Goal: Task Accomplishment & Management: Use online tool/utility

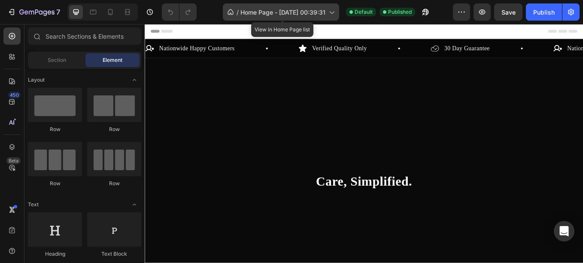
click at [270, 12] on span "Home Page - [DATE] 00:39:31" at bounding box center [282, 12] width 85 height 9
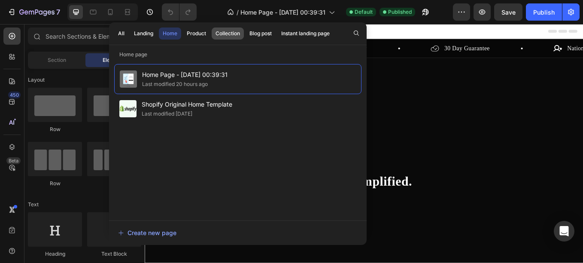
click at [245, 31] on button "Collection" at bounding box center [260, 33] width 30 height 12
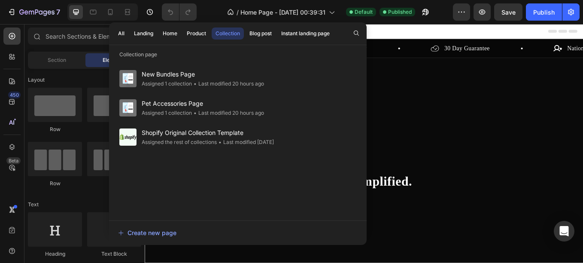
click at [223, 33] on div "Collection" at bounding box center [227, 34] width 24 height 8
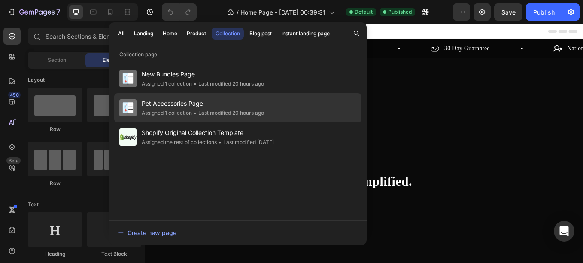
click at [174, 101] on span "Pet Accessories Page" at bounding box center [203, 103] width 122 height 10
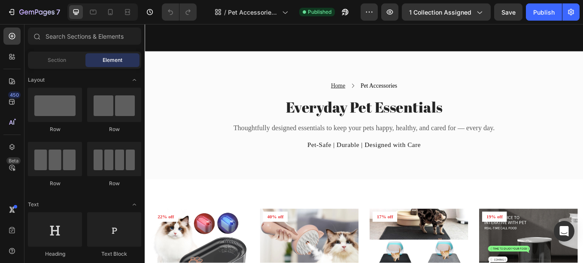
scroll to position [209, 0]
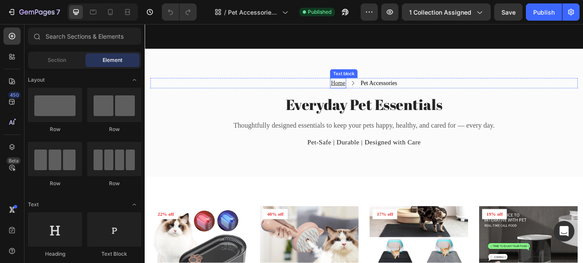
click at [364, 90] on u "Home" at bounding box center [371, 93] width 17 height 7
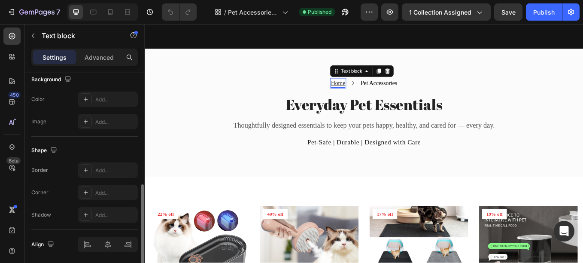
scroll to position [294, 0]
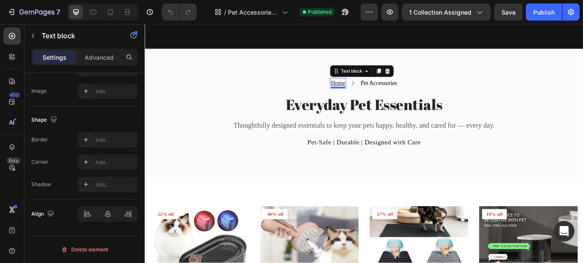
click at [368, 90] on u "Home" at bounding box center [371, 93] width 17 height 7
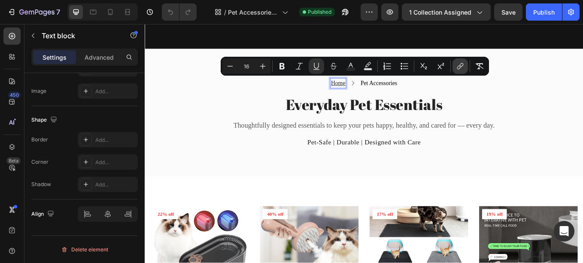
click at [462, 66] on icon "Editor contextual toolbar" at bounding box center [460, 66] width 9 height 9
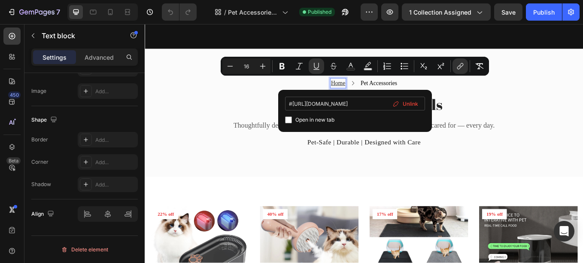
click at [292, 104] on input "#https://finepawsco.com/" at bounding box center [355, 104] width 140 height 14
type input "https://finepawsco.com/"
click at [287, 119] on input "Editor contextual toolbar" at bounding box center [288, 119] width 7 height 7
checkbox input "false"
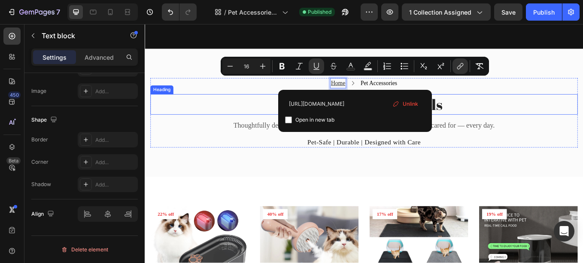
click at [272, 111] on h2 "Everyday Pet Essentials" at bounding box center [402, 118] width 502 height 24
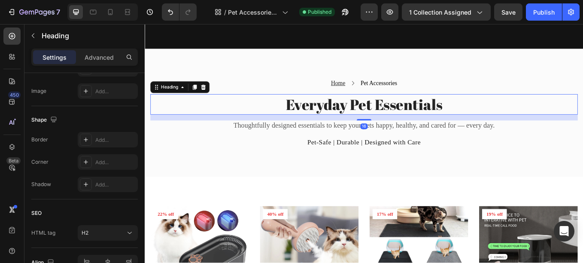
scroll to position [0, 0]
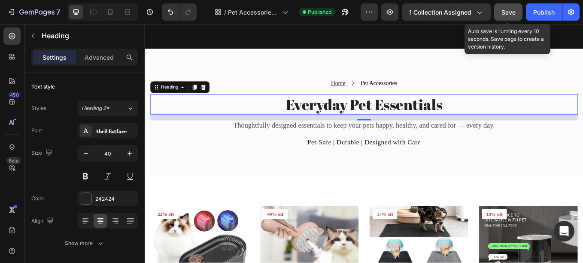
click at [514, 9] on span "Save" at bounding box center [508, 12] width 14 height 7
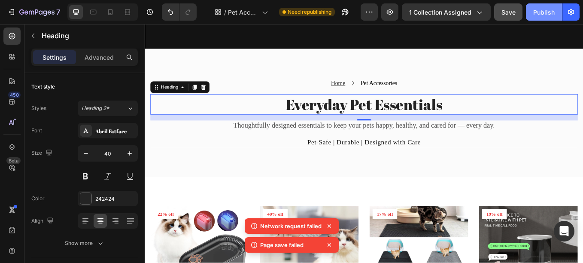
click at [541, 8] on div "Publish" at bounding box center [543, 12] width 21 height 9
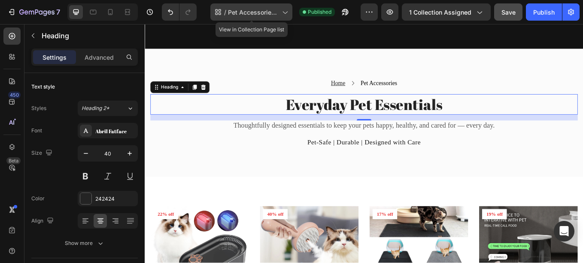
click at [255, 18] on div "/ Pet Accessories Page" at bounding box center [251, 11] width 82 height 17
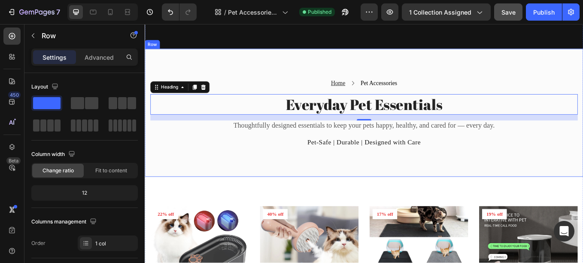
click at [420, 66] on div "Home Text block Icon Pet Accessories Text block Row Everyday Pet Essentials Hea…" at bounding box center [402, 128] width 515 height 150
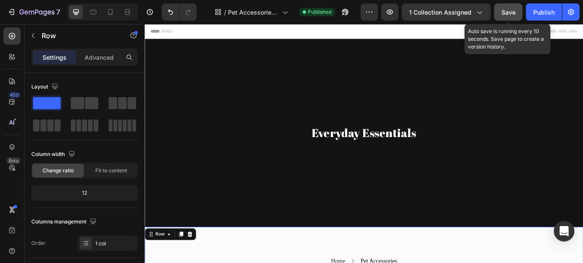
click at [502, 12] on span "Save" at bounding box center [508, 12] width 14 height 7
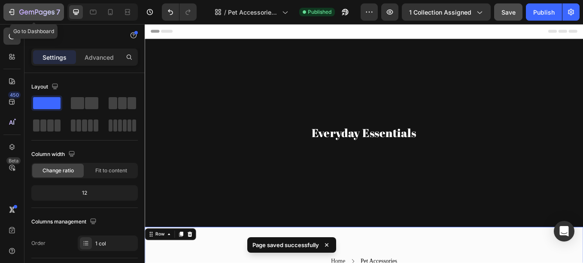
click at [42, 3] on button "7" at bounding box center [33, 11] width 60 height 17
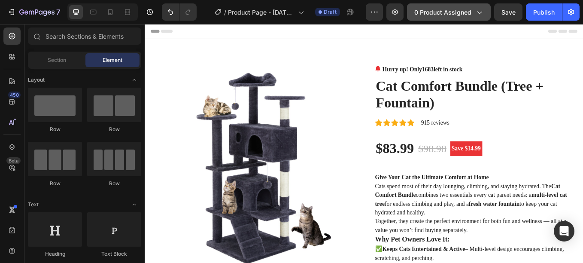
click at [471, 15] on span "0 product assigned" at bounding box center [442, 12] width 57 height 9
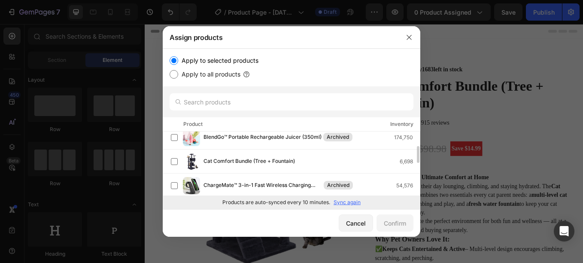
scroll to position [55, 0]
click at [232, 158] on span "Cat Comfort Bundle (Tree + Fountain)" at bounding box center [248, 160] width 91 height 9
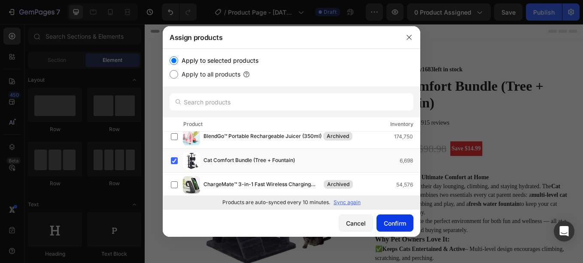
click at [386, 219] on div "Confirm" at bounding box center [395, 222] width 22 height 9
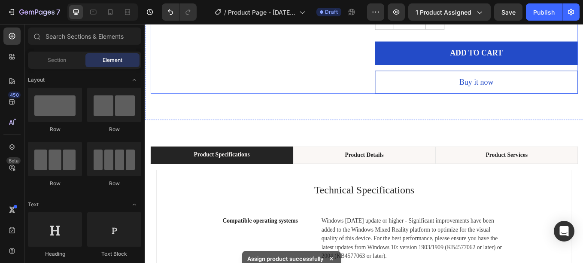
scroll to position [696, 0]
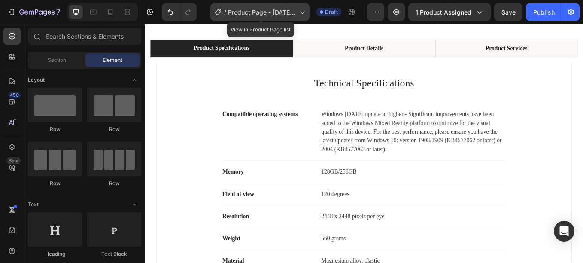
click at [293, 14] on span "Product Page - Aug 25, 21:34:25" at bounding box center [262, 12] width 68 height 9
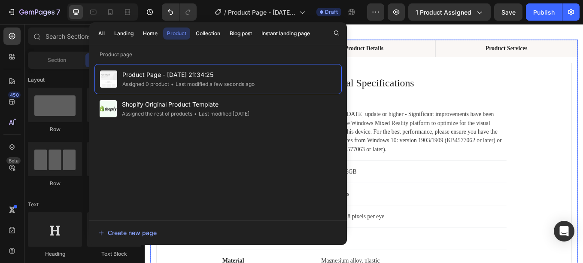
click at [467, 64] on div "Technical Specifications Heading Compatible operating systems Text block Window…" at bounding box center [402, 212] width 502 height 299
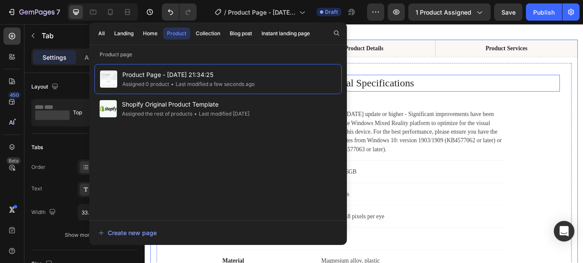
click at [520, 94] on p "Technical Specifications" at bounding box center [402, 94] width 458 height 18
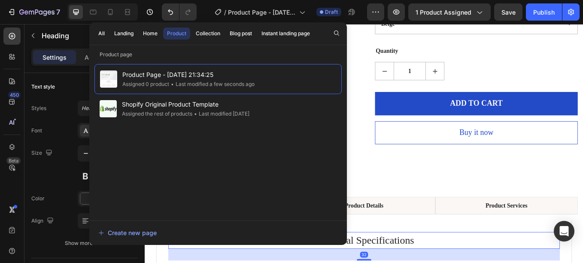
scroll to position [511, 0]
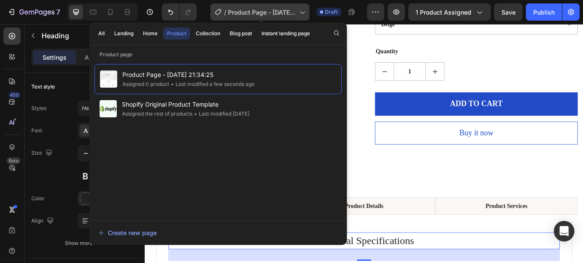
click at [296, 8] on span "Product Page - Aug 25, 21:34:25" at bounding box center [262, 12] width 68 height 9
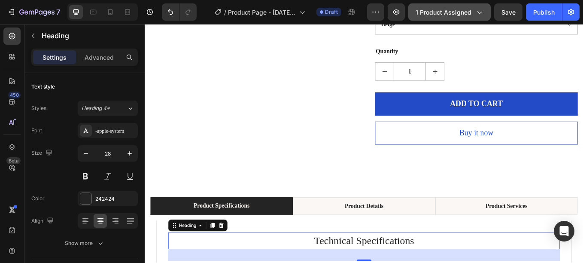
click at [447, 18] on button "1 product assigned" at bounding box center [449, 11] width 82 height 17
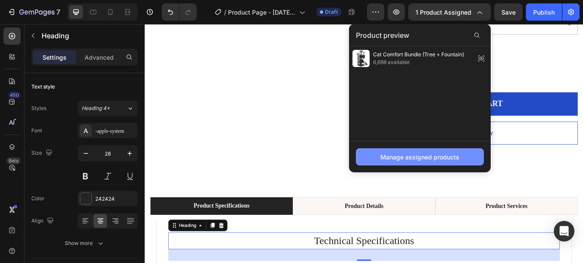
click at [426, 157] on div "Manage assigned products" at bounding box center [419, 156] width 79 height 9
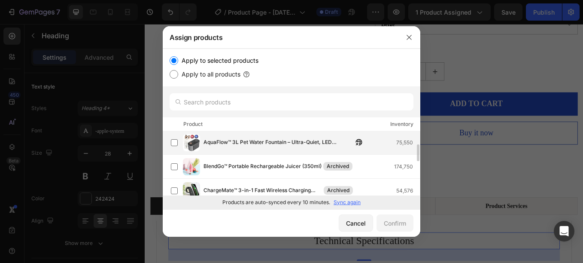
scroll to position [0, 0]
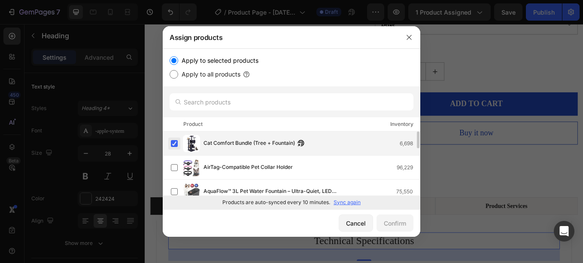
click at [173, 141] on label at bounding box center [174, 143] width 7 height 7
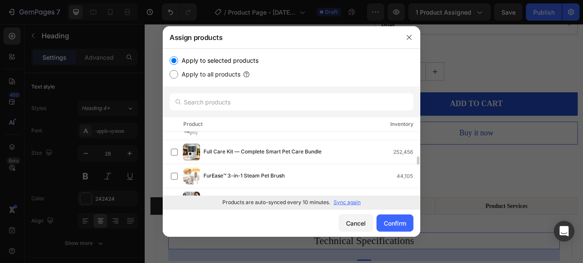
scroll to position [184, 0]
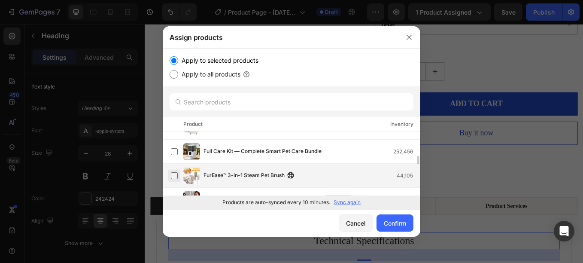
click at [174, 174] on label at bounding box center [174, 175] width 7 height 7
click at [394, 224] on div "Confirm" at bounding box center [395, 222] width 22 height 9
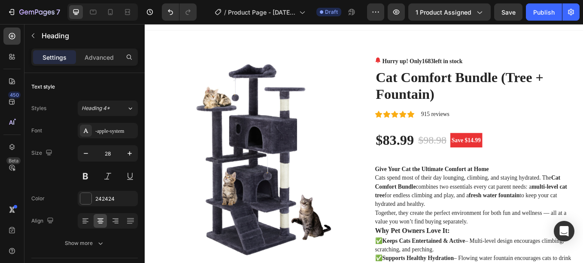
scroll to position [0, 0]
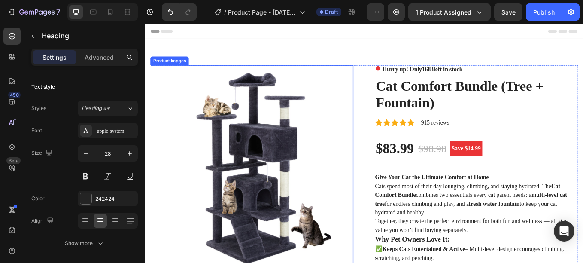
click at [303, 148] on img at bounding box center [270, 192] width 238 height 238
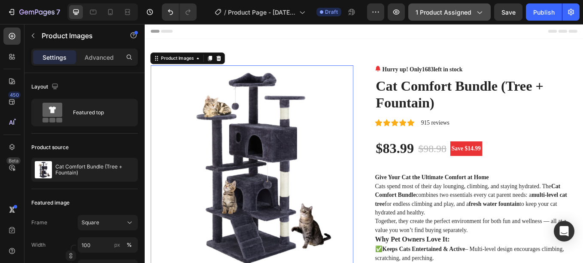
click at [462, 14] on span "1 product assigned" at bounding box center [443, 12] width 56 height 9
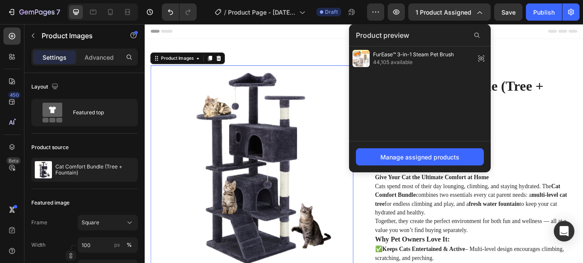
click at [270, 120] on img at bounding box center [270, 192] width 238 height 238
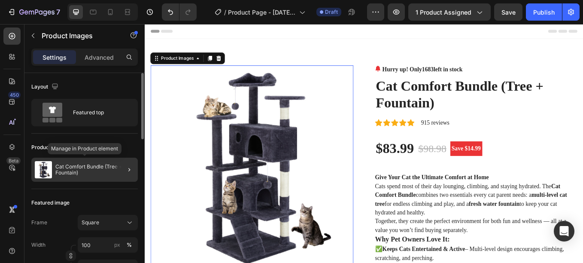
click at [99, 173] on p "Cat Comfort Bundle (Tree + Fountain)" at bounding box center [94, 169] width 79 height 12
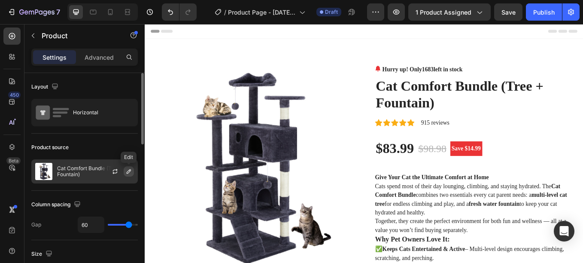
click at [130, 169] on icon "button" at bounding box center [129, 171] width 4 height 4
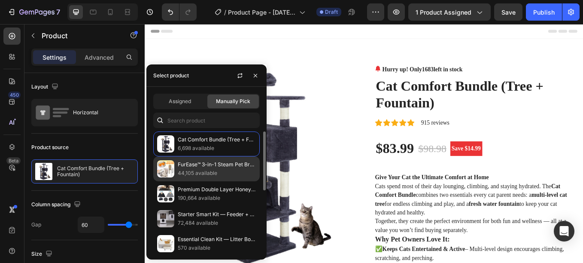
click at [217, 172] on p "44,105 available" at bounding box center [217, 173] width 78 height 9
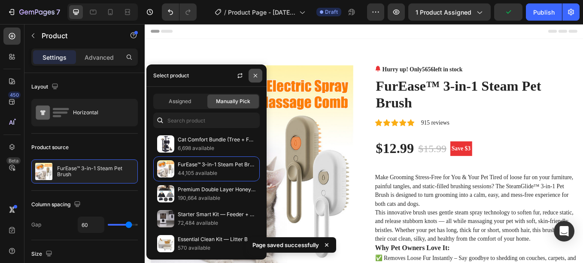
click at [254, 80] on button "button" at bounding box center [255, 76] width 14 height 14
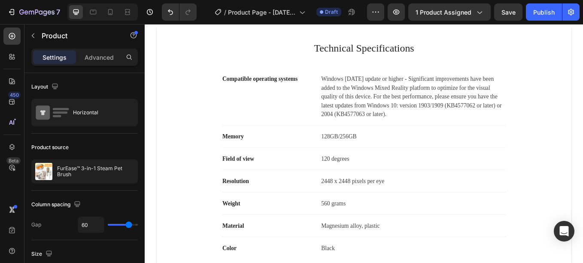
scroll to position [875, 0]
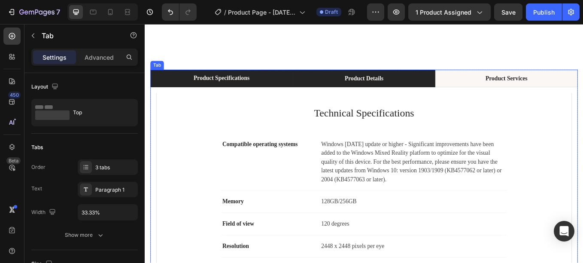
click at [459, 85] on li "Product Details" at bounding box center [401, 88] width 167 height 21
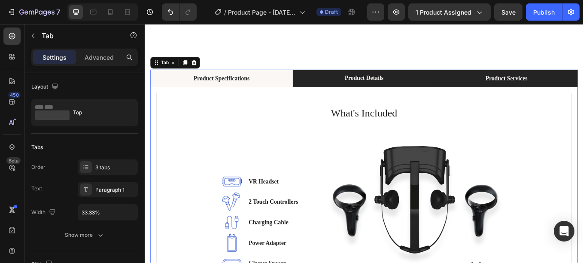
click at [510, 88] on li "Product Services" at bounding box center [569, 88] width 167 height 21
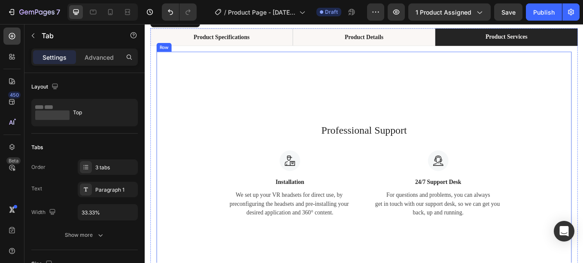
scroll to position [923, 0]
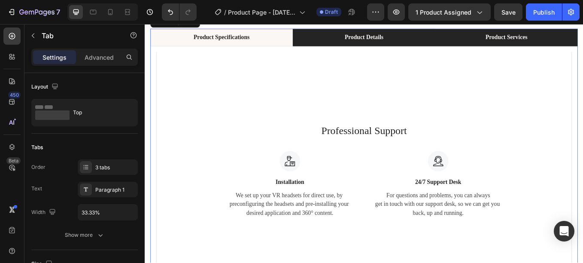
click at [374, 48] on li "Product Details" at bounding box center [401, 40] width 167 height 21
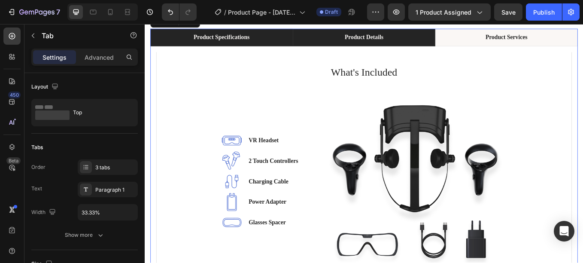
click at [281, 42] on li "Product Specifications" at bounding box center [234, 40] width 167 height 21
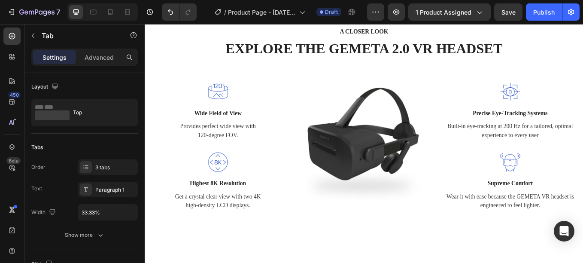
scroll to position [1208, 0]
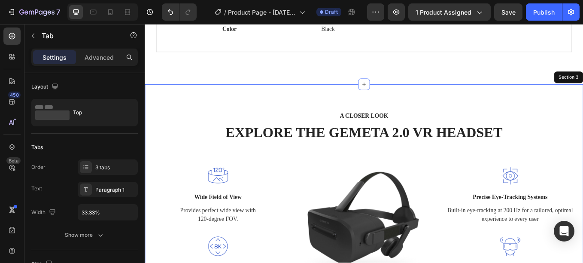
click at [291, 112] on div "A CLOSER LOOK Text block EXPLORE THE GEMETA 2.0 VR HEADSET Heading Row Image Wi…" at bounding box center [402, 235] width 515 height 281
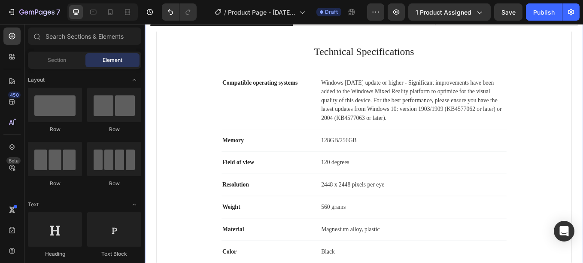
scroll to position [830, 0]
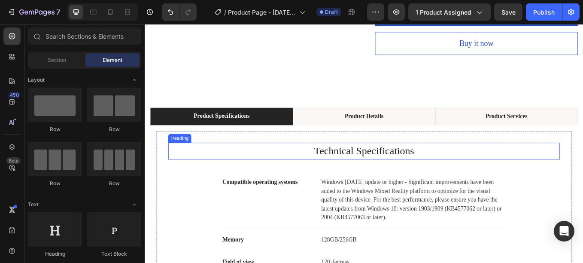
click at [310, 181] on p "Technical Specifications" at bounding box center [402, 173] width 458 height 18
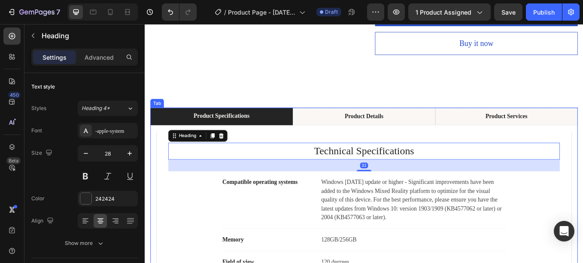
click at [175, 131] on li "Product Specifications" at bounding box center [234, 132] width 167 height 21
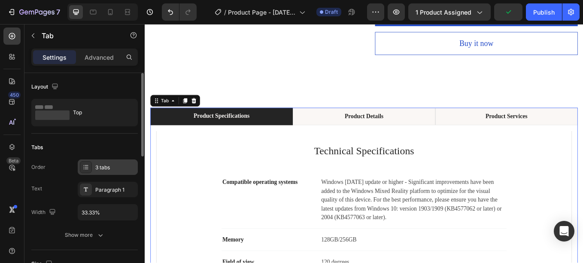
click at [90, 165] on div at bounding box center [86, 167] width 12 height 12
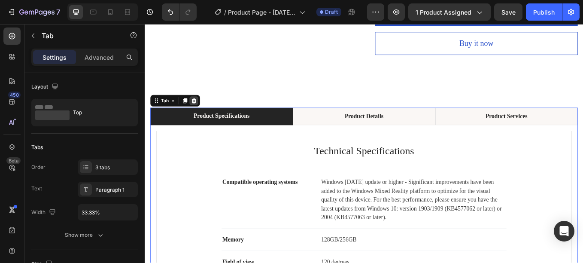
click at [202, 114] on icon at bounding box center [202, 114] width 6 height 6
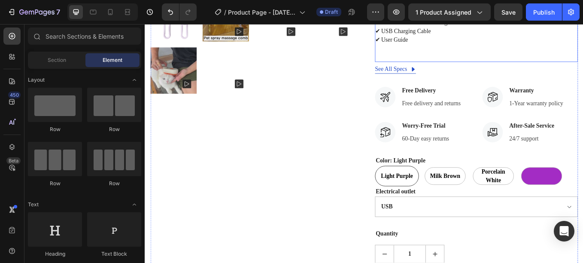
scroll to position [511, 0]
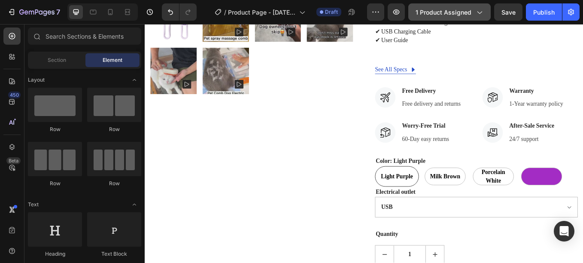
click at [439, 18] on button "1 product assigned" at bounding box center [449, 11] width 82 height 17
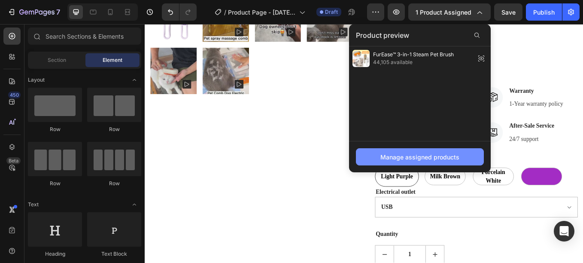
click at [403, 159] on div "Manage assigned products" at bounding box center [419, 156] width 79 height 9
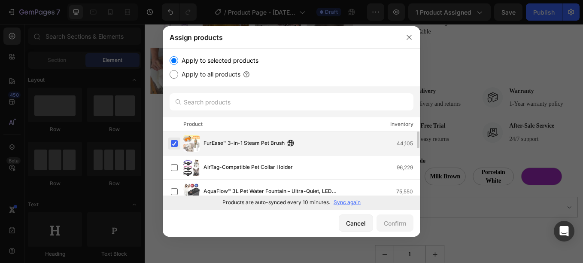
click at [178, 147] on label at bounding box center [174, 143] width 7 height 7
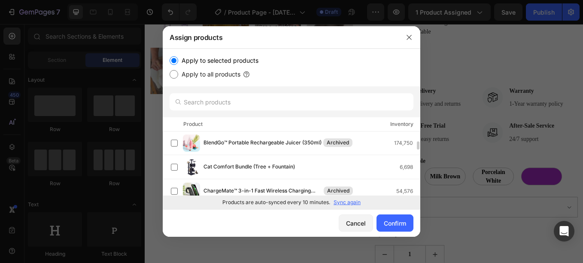
scroll to position [73, 0]
click at [215, 97] on input "text" at bounding box center [291, 101] width 244 height 17
type input "Essential"
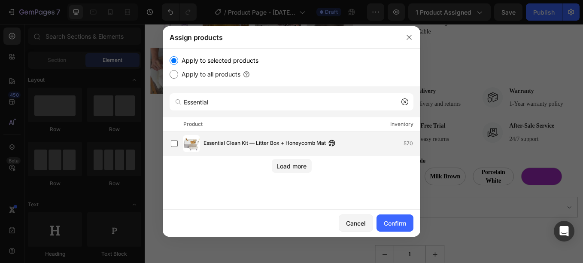
click at [218, 143] on span "Essential Clean Kit — Litter Box + Honeycomb Mat" at bounding box center [264, 143] width 122 height 9
click at [397, 227] on div "Confirm" at bounding box center [395, 222] width 22 height 9
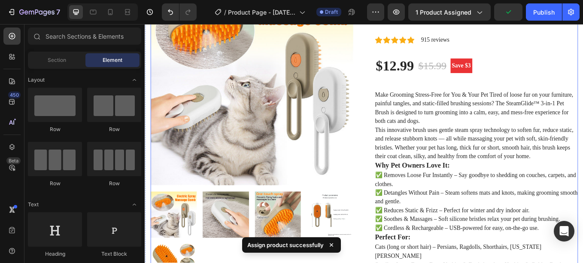
scroll to position [0, 0]
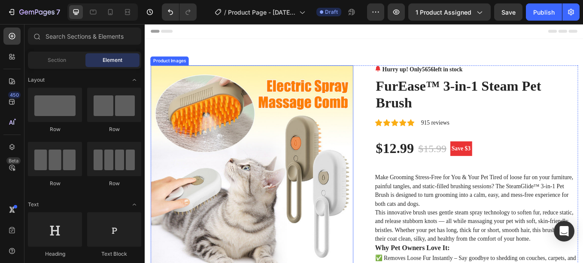
click at [303, 143] on img at bounding box center [270, 192] width 238 height 238
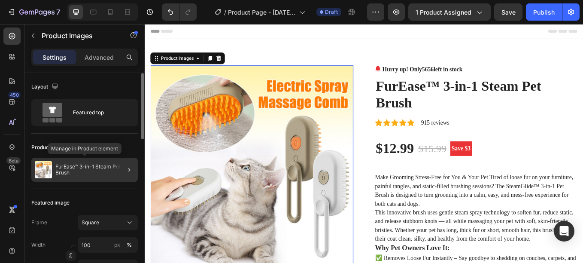
click at [97, 174] on p "FurEase™ 3-in-1 Steam Pet Brush" at bounding box center [94, 169] width 79 height 12
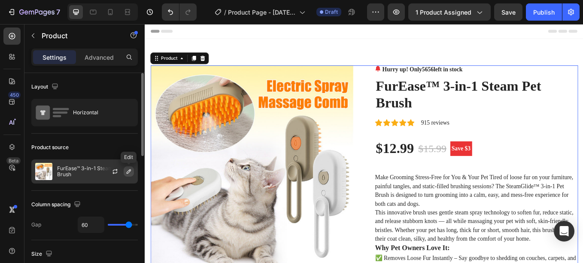
click at [129, 172] on icon "button" at bounding box center [129, 171] width 4 height 4
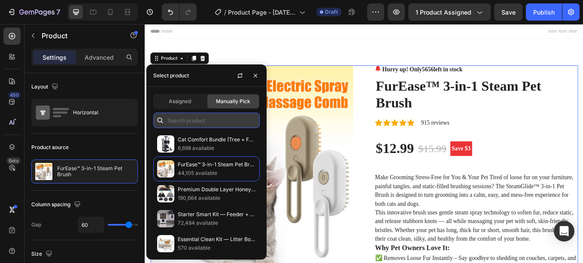
click at [188, 123] on input "text" at bounding box center [206, 119] width 106 height 15
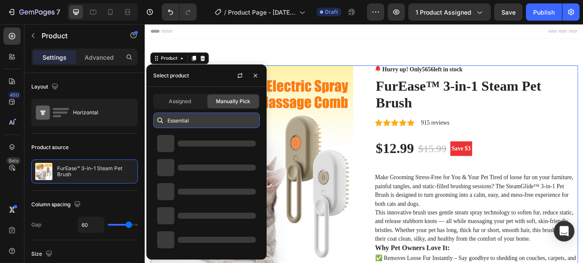
type input "Essential"
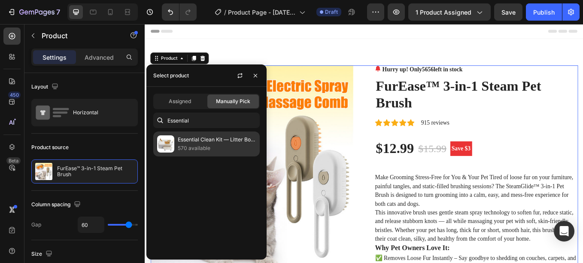
click at [199, 154] on div "Essential Clean Kit — Litter Box + Honeycomb Mat 570 available" at bounding box center [206, 143] width 106 height 25
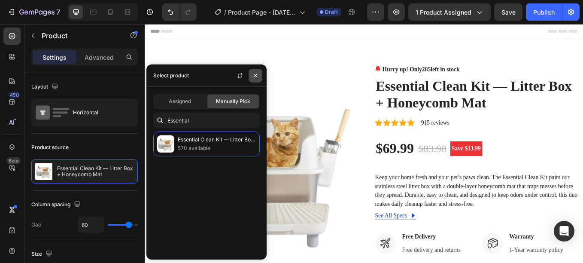
click at [257, 74] on icon "button" at bounding box center [255, 74] width 3 height 3
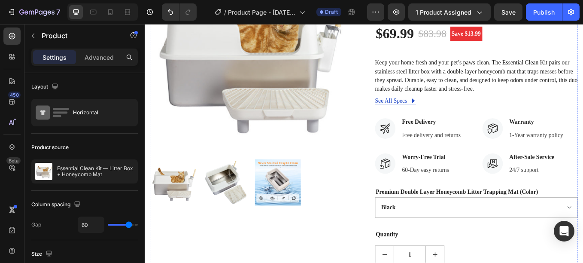
scroll to position [184, 0]
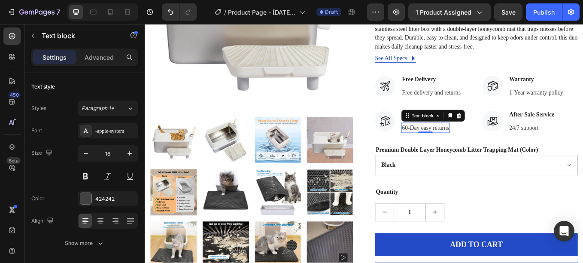
click at [460, 145] on p "60-Day easy returns" at bounding box center [474, 146] width 55 height 10
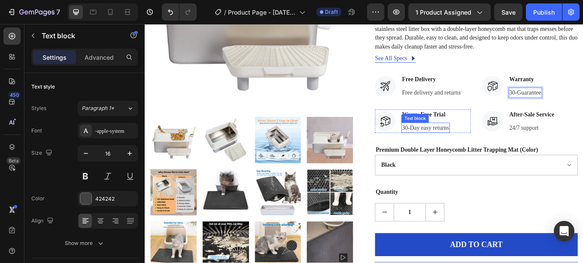
click at [465, 147] on p "30-Day easy returns" at bounding box center [474, 146] width 55 height 10
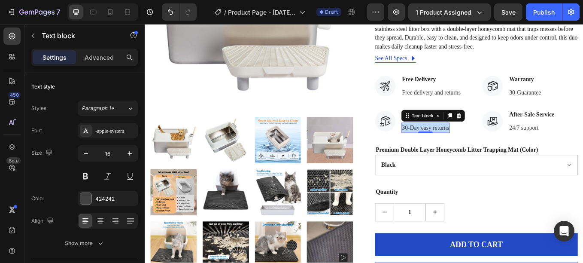
click at [465, 147] on p "30-Day easy returns" at bounding box center [474, 146] width 55 height 10
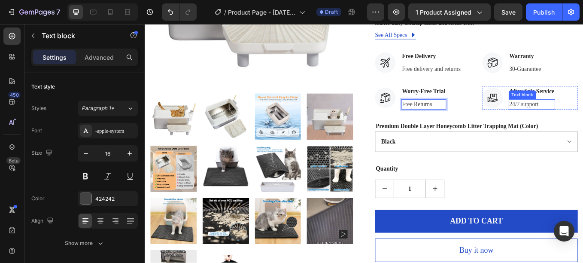
scroll to position [212, 0]
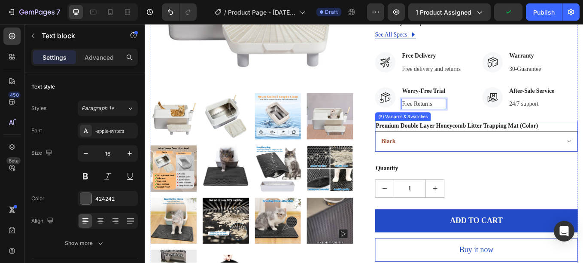
click at [582, 161] on select "Black Grey" at bounding box center [534, 162] width 238 height 24
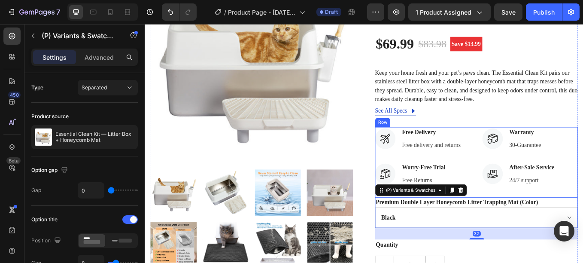
scroll to position [122, 0]
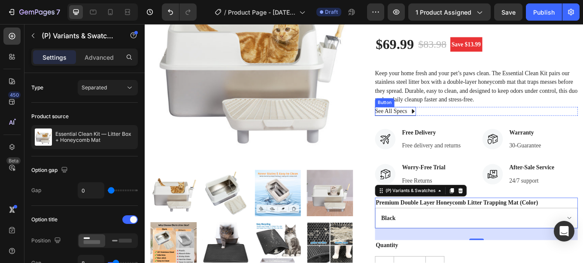
click at [458, 126] on icon at bounding box center [459, 126] width 3 height 5
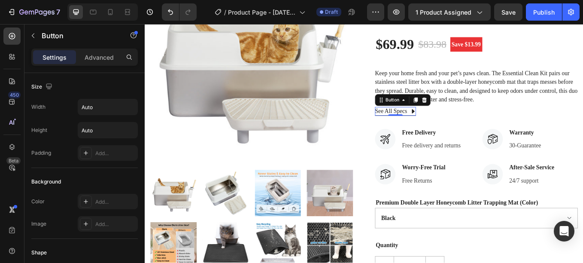
click at [458, 126] on icon at bounding box center [459, 126] width 3 height 5
click at [442, 126] on div "See All Specs" at bounding box center [434, 126] width 38 height 10
click at [442, 126] on p "See All Specs" at bounding box center [434, 126] width 38 height 10
click at [462, 127] on icon at bounding box center [462, 126] width 7 height 7
click at [449, 125] on p "See All Deails" at bounding box center [435, 126] width 41 height 10
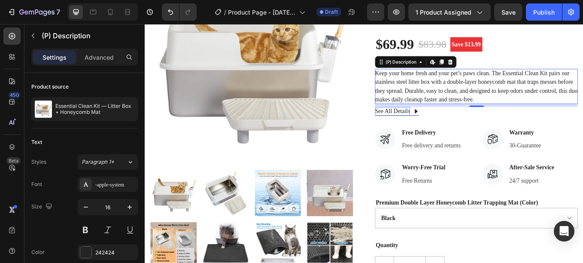
click at [493, 101] on p "Keep your home fresh and your pet’s paws clean. The Essential Clean Kit pairs o…" at bounding box center [534, 97] width 238 height 38
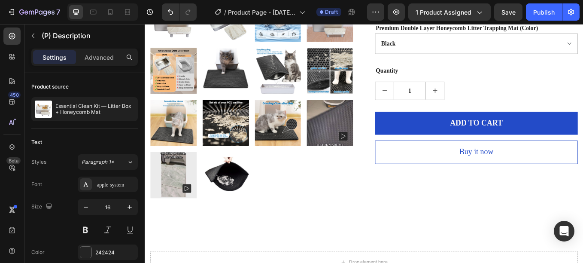
scroll to position [330, 0]
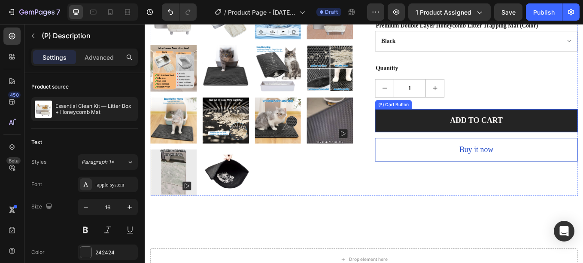
click at [444, 144] on button "ADD TO CART" at bounding box center [534, 137] width 238 height 27
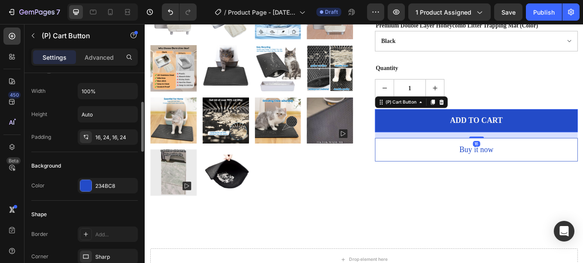
scroll to position [132, 0]
click at [82, 179] on div at bounding box center [85, 184] width 11 height 11
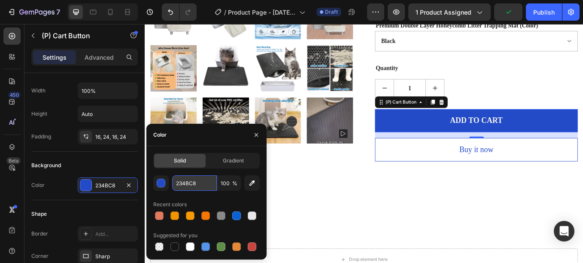
click at [193, 185] on input "234BC8" at bounding box center [194, 182] width 45 height 15
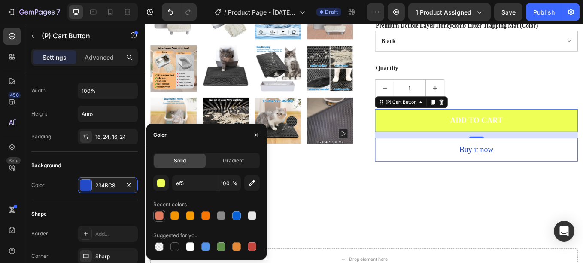
click at [159, 215] on div at bounding box center [206, 215] width 106 height 12
click at [176, 215] on div at bounding box center [174, 215] width 9 height 9
type input "E07A5F"
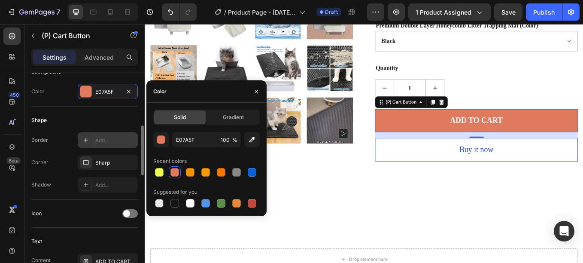
scroll to position [226, 0]
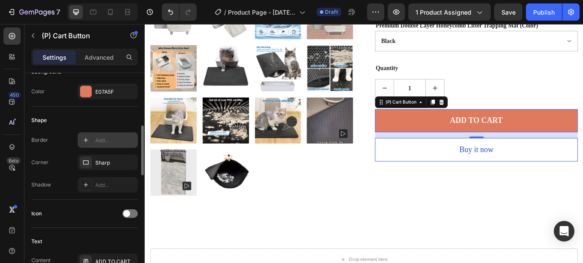
click at [84, 144] on div at bounding box center [86, 140] width 12 height 12
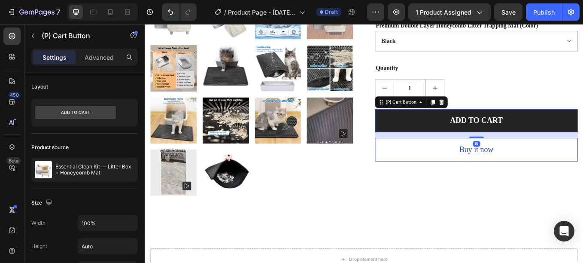
click at [435, 143] on button "ADD TO CART" at bounding box center [534, 137] width 238 height 27
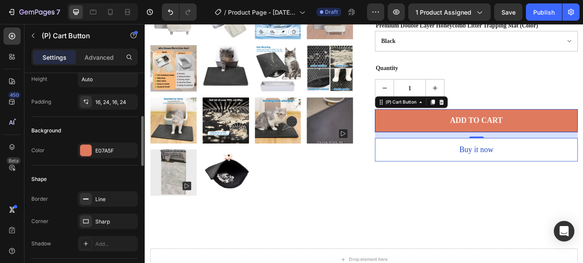
scroll to position [170, 0]
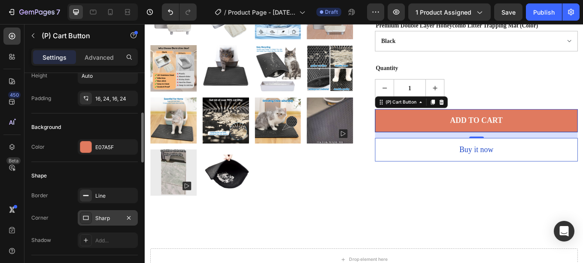
click at [89, 217] on icon at bounding box center [85, 217] width 7 height 7
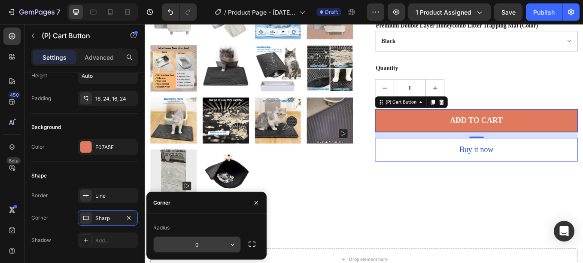
click at [195, 244] on input "0" at bounding box center [197, 243] width 87 height 15
type input "30"
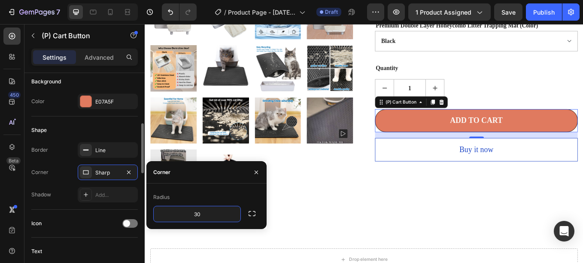
click at [112, 137] on div "Shape Border Line Corner Sharp Shadow Add..." at bounding box center [84, 162] width 106 height 93
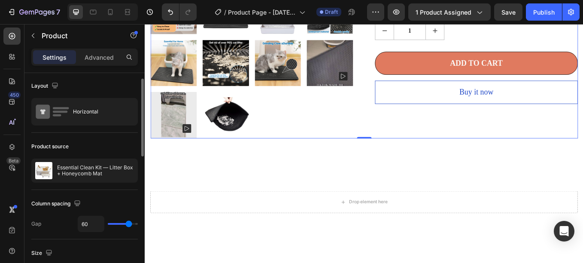
scroll to position [0, 0]
click at [103, 66] on div "Settings Advanced" at bounding box center [84, 60] width 120 height 24
click at [97, 60] on p "Advanced" at bounding box center [99, 57] width 29 height 9
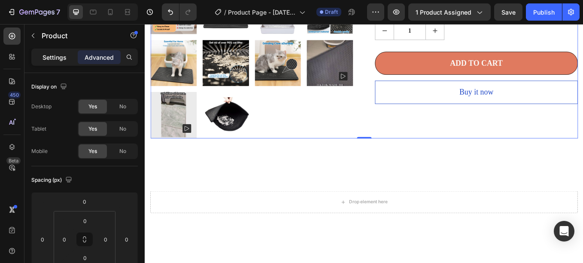
click at [53, 60] on p "Settings" at bounding box center [54, 57] width 24 height 9
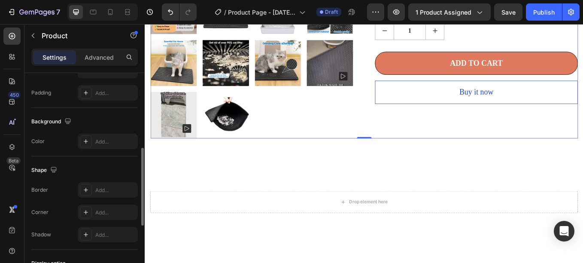
scroll to position [203, 0]
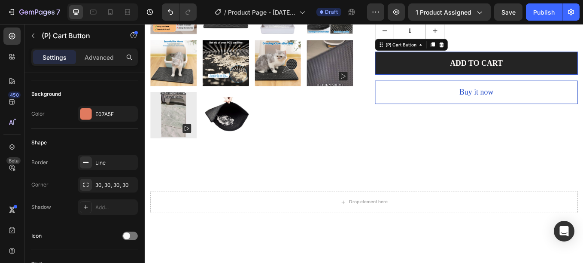
click at [426, 69] on button "ADD TO CART" at bounding box center [534, 70] width 238 height 27
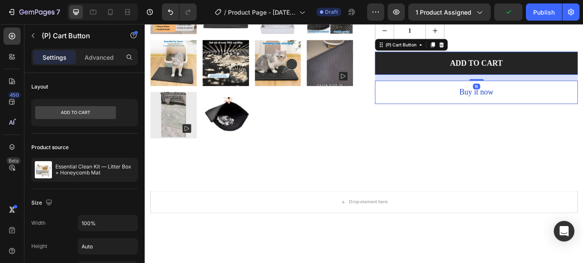
click at [438, 74] on button "ADD TO CART" at bounding box center [534, 70] width 238 height 27
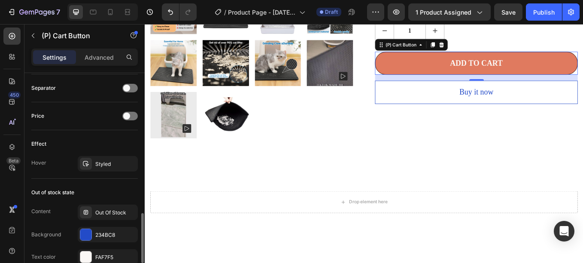
scroll to position [562, 0]
click at [103, 163] on div "Styled" at bounding box center [107, 164] width 25 height 8
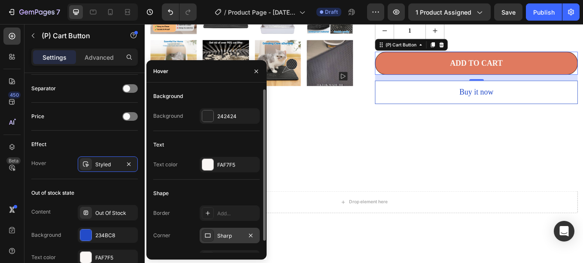
click at [208, 235] on icon at bounding box center [207, 235] width 7 height 7
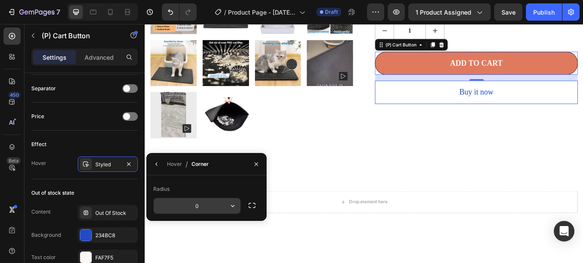
click at [203, 206] on input "0" at bounding box center [197, 205] width 87 height 15
type input "30"
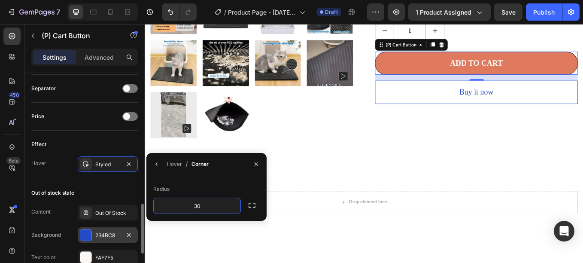
click at [86, 238] on div at bounding box center [85, 234] width 11 height 11
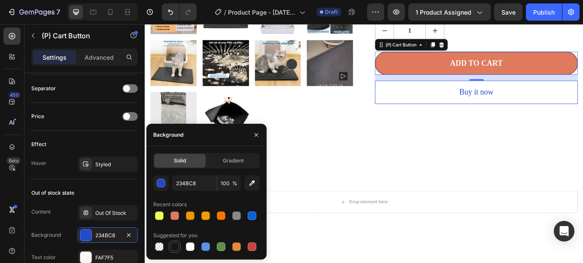
click at [172, 244] on div at bounding box center [174, 246] width 9 height 9
type input "151515"
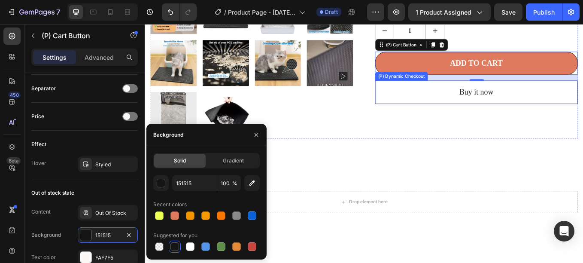
click at [424, 109] on button "Buy it now" at bounding box center [534, 104] width 238 height 27
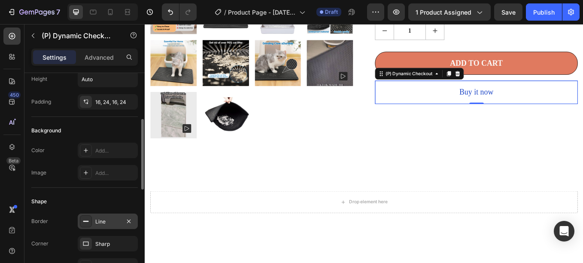
scroll to position [142, 0]
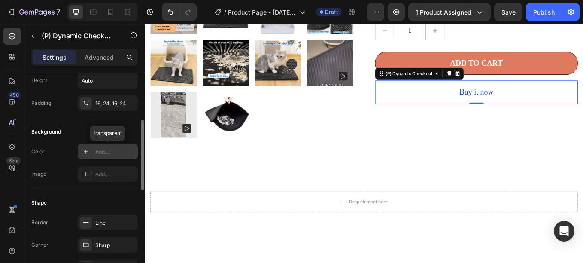
click at [85, 157] on div "Add..." at bounding box center [108, 151] width 60 height 15
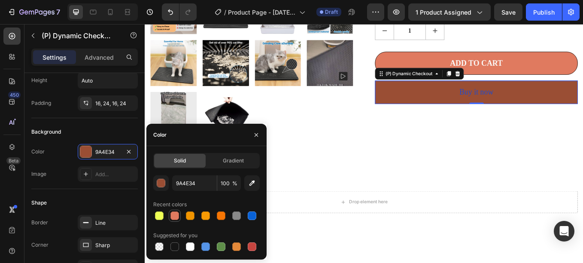
click at [172, 216] on div at bounding box center [174, 215] width 9 height 9
type input "E07A5F"
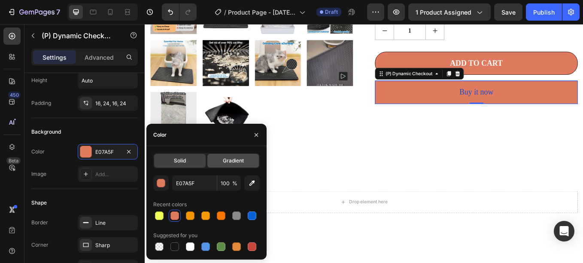
click at [224, 166] on div "Gradient" at bounding box center [232, 161] width 51 height 14
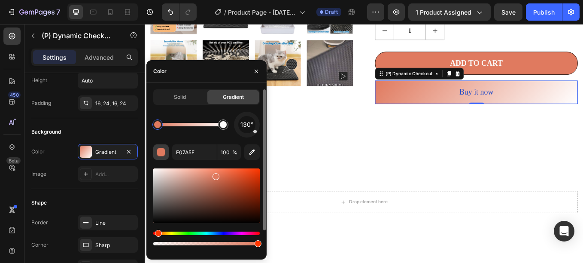
click at [155, 149] on button "button" at bounding box center [160, 151] width 15 height 15
click at [224, 96] on span "Gradient" at bounding box center [233, 97] width 21 height 8
click at [161, 153] on div "button" at bounding box center [161, 152] width 9 height 9
click at [248, 154] on icon "button" at bounding box center [252, 152] width 9 height 9
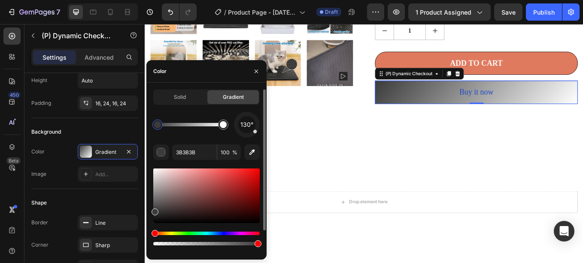
scroll to position [25, 0]
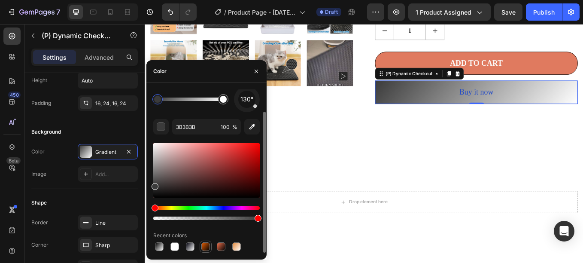
click at [204, 245] on div at bounding box center [205, 246] width 9 height 9
type input "E55E04"
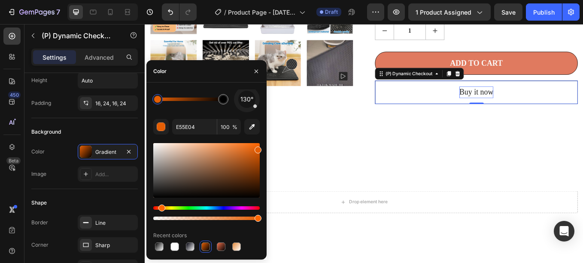
click at [520, 104] on div "Buy it now" at bounding box center [534, 104] width 40 height 14
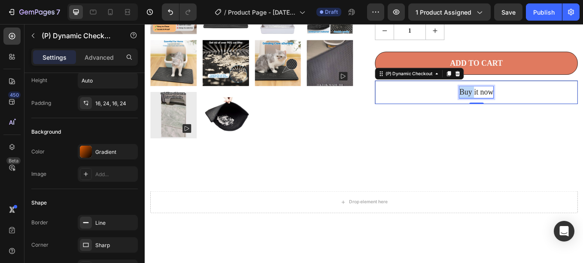
click at [520, 104] on p "Buy it now" at bounding box center [534, 104] width 40 height 14
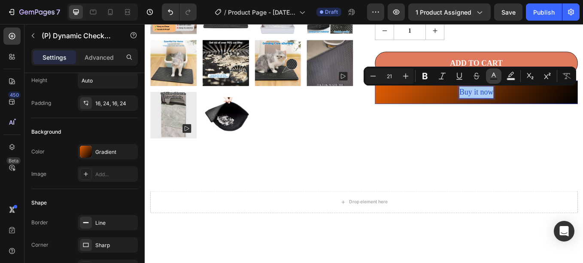
click at [495, 79] on rect "Editor contextual toolbar" at bounding box center [493, 79] width 8 height 2
type input "234BC8"
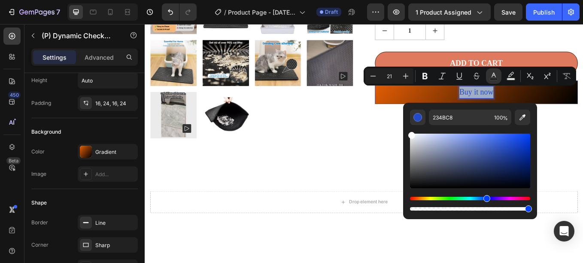
type input "FFFFFF"
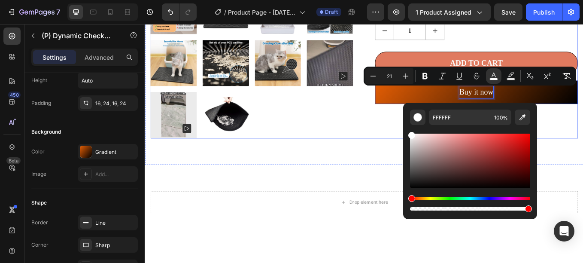
drag, startPoint x: 585, startPoint y: 173, endPoint x: 438, endPoint y: 146, distance: 149.2
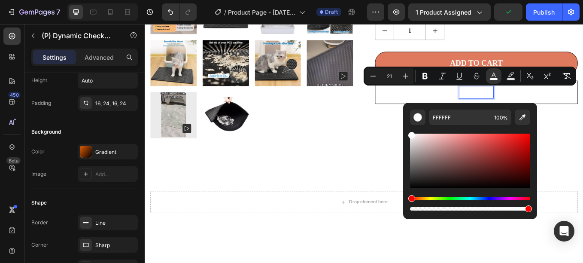
click at [444, 109] on button "Buy it now" at bounding box center [534, 104] width 238 height 27
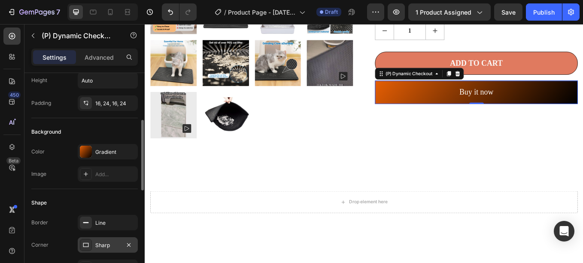
click at [86, 241] on div at bounding box center [86, 245] width 12 height 12
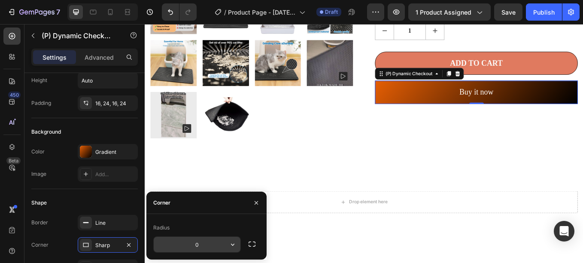
click at [214, 245] on input "0" at bounding box center [197, 243] width 87 height 15
type input "30"
click at [96, 206] on div "Shape" at bounding box center [84, 203] width 106 height 14
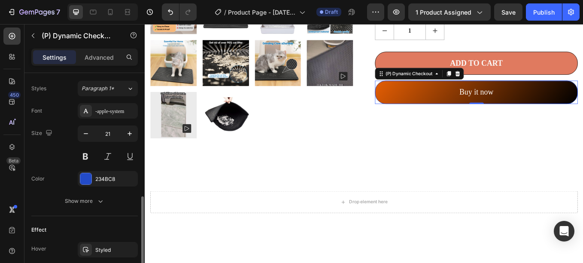
scroll to position [372, 0]
click at [82, 183] on div at bounding box center [86, 178] width 12 height 12
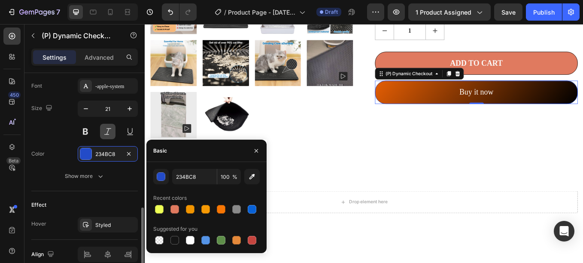
scroll to position [436, 0]
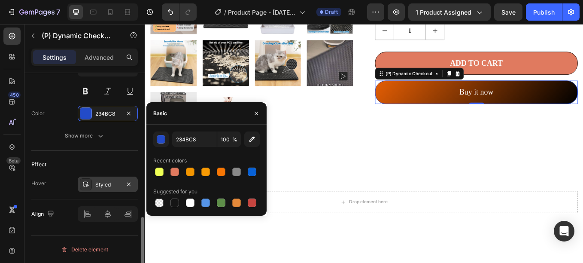
click at [92, 187] on div "Styled" at bounding box center [108, 183] width 60 height 15
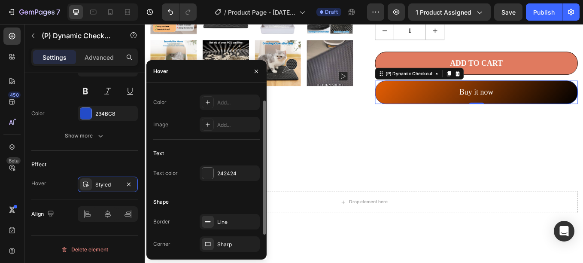
scroll to position [14, 0]
click at [211, 103] on icon at bounding box center [207, 101] width 7 height 7
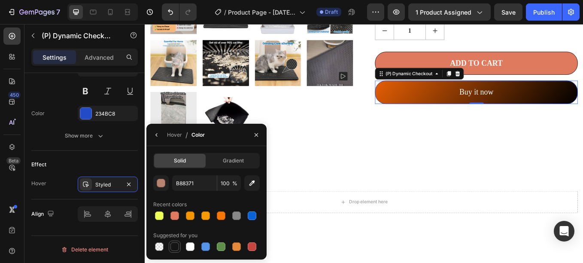
click at [175, 244] on div at bounding box center [174, 246] width 9 height 9
type input "151515"
click at [158, 138] on icon "button" at bounding box center [156, 134] width 7 height 7
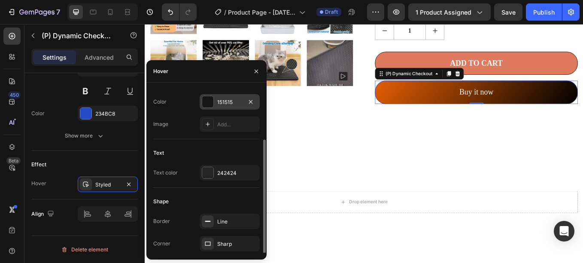
scroll to position [35, 0]
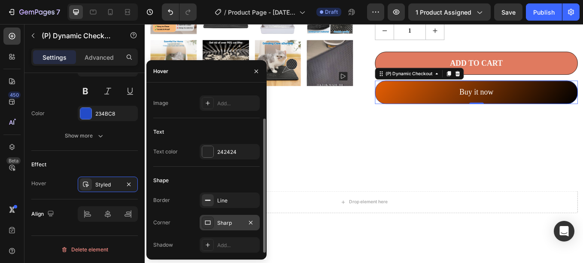
click at [213, 225] on div at bounding box center [208, 222] width 12 height 12
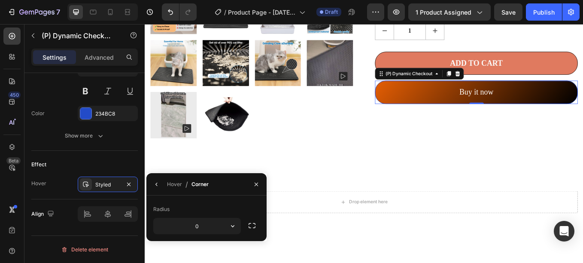
click at [0, 0] on input "0" at bounding box center [0, 0] width 0 height 0
type input "30"
click at [257, 185] on icon "button" at bounding box center [256, 184] width 7 height 7
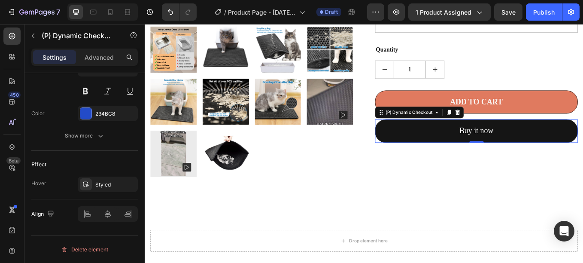
scroll to position [351, 0]
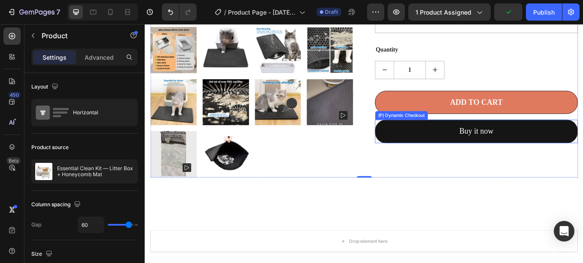
click at [455, 161] on button "Buy it now" at bounding box center [534, 149] width 238 height 27
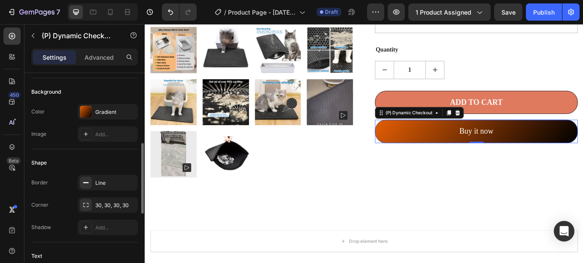
scroll to position [193, 0]
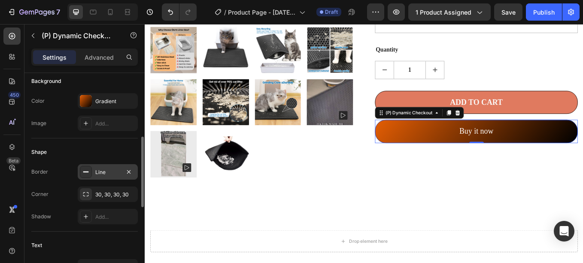
click at [86, 173] on icon at bounding box center [85, 171] width 7 height 7
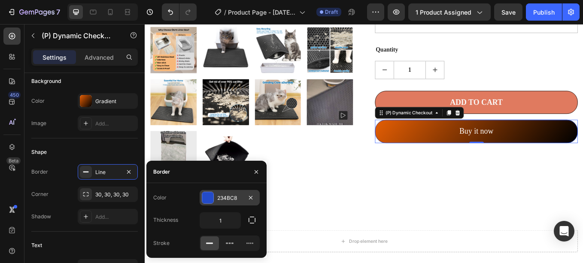
click at [214, 198] on div "234BC8" at bounding box center [229, 197] width 60 height 15
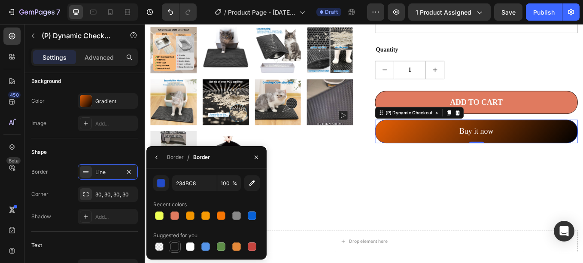
click at [173, 251] on div at bounding box center [175, 246] width 12 height 12
type input "151515"
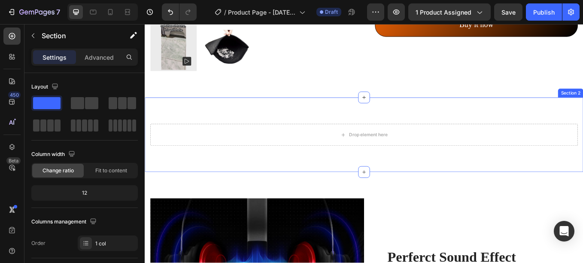
scroll to position [476, 0]
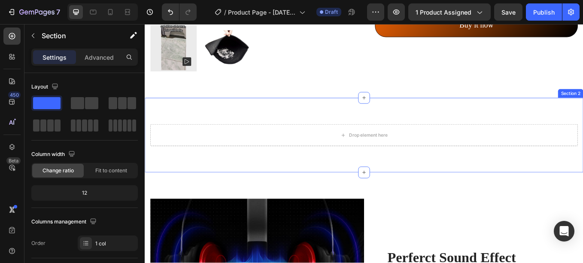
click at [326, 118] on div "Drop element here Row Section 2" at bounding box center [402, 155] width 515 height 88
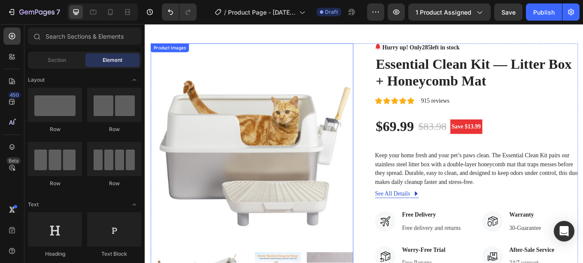
scroll to position [157, 0]
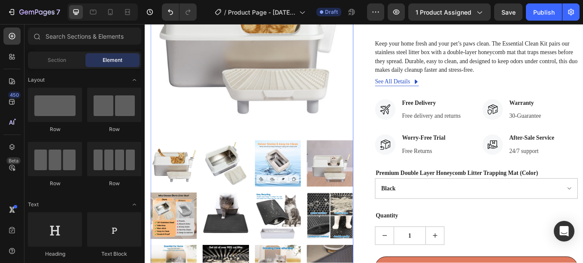
click at [248, 229] on img at bounding box center [239, 249] width 54 height 54
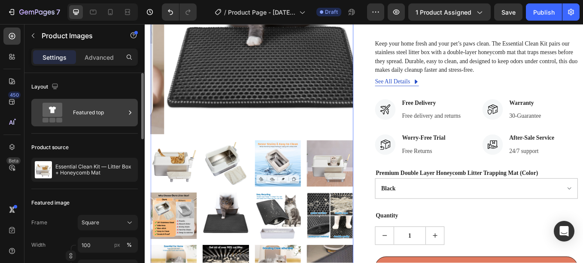
click at [57, 109] on icon at bounding box center [52, 110] width 20 height 14
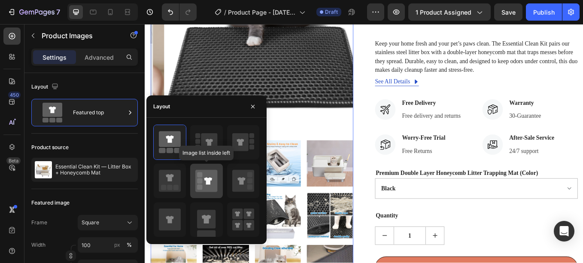
click at [205, 181] on icon at bounding box center [206, 180] width 22 height 22
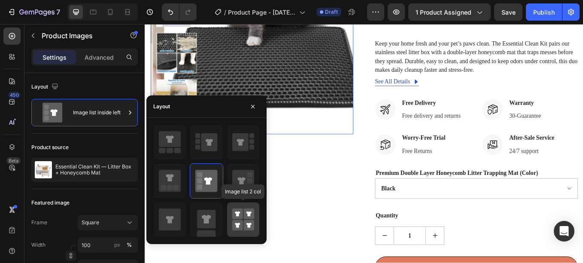
click at [240, 205] on div at bounding box center [243, 219] width 32 height 34
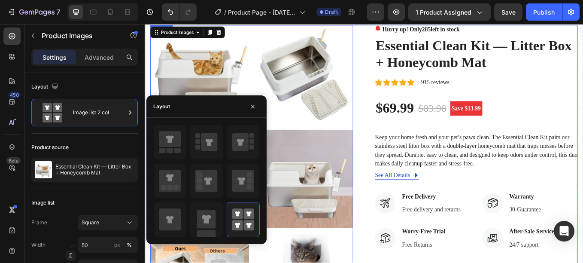
scroll to position [47, 0]
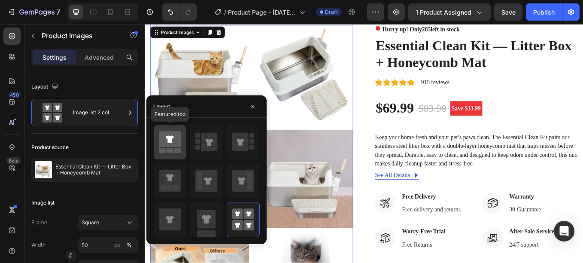
click at [177, 148] on rect at bounding box center [177, 150] width 7 height 5
type input "100"
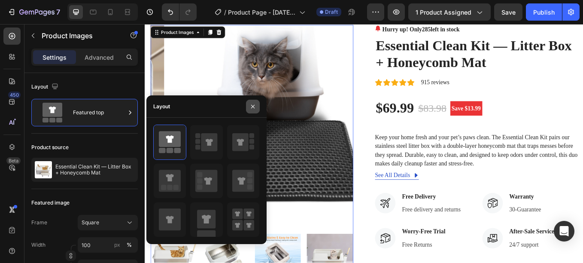
click at [253, 104] on icon "button" at bounding box center [252, 106] width 7 height 7
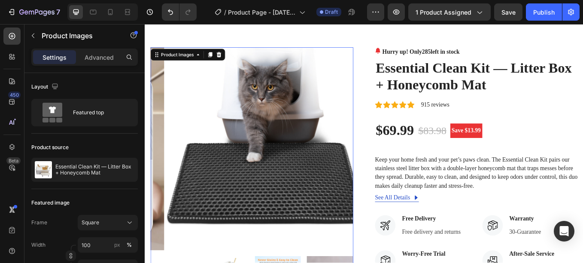
scroll to position [0, 0]
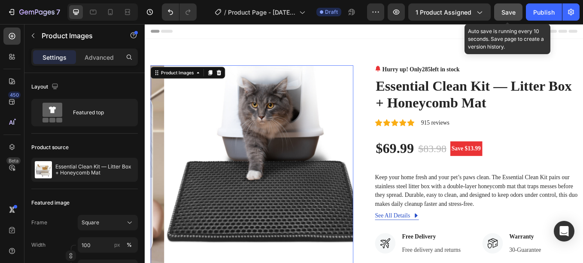
click at [505, 14] on span "Save" at bounding box center [508, 12] width 14 height 7
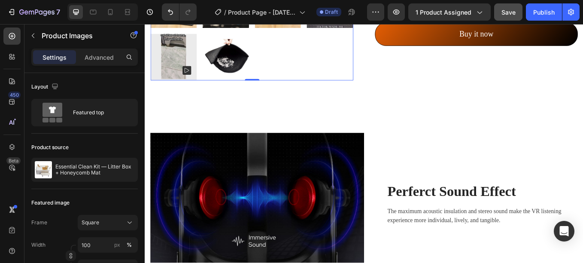
scroll to position [466, 0]
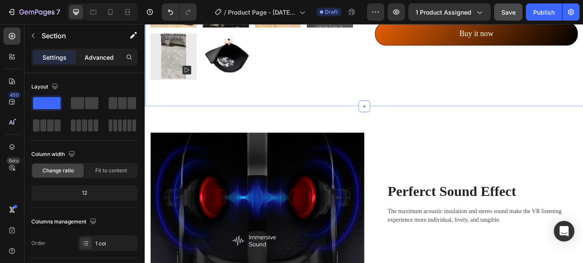
click at [100, 56] on p "Advanced" at bounding box center [99, 57] width 29 height 9
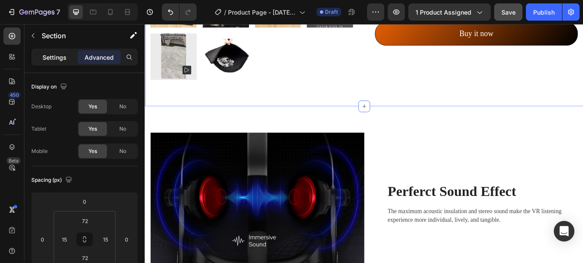
click at [49, 56] on p "Settings" at bounding box center [54, 57] width 24 height 9
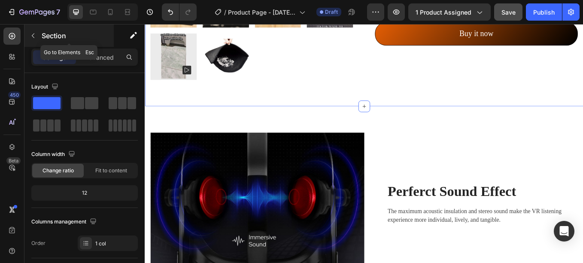
click at [36, 40] on button "button" at bounding box center [33, 36] width 14 height 14
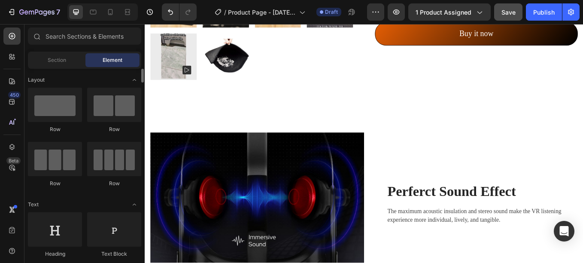
scroll to position [40, 0]
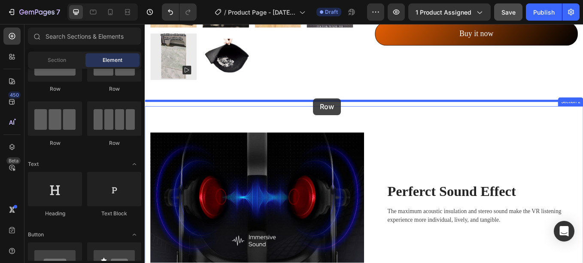
drag, startPoint x: 198, startPoint y: 145, endPoint x: 342, endPoint y: 111, distance: 148.2
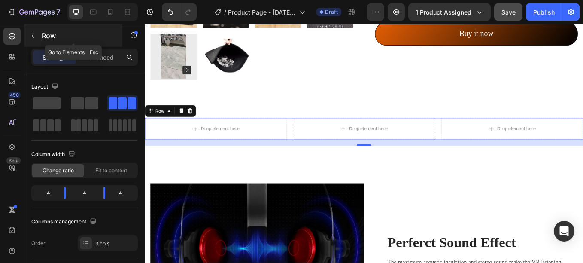
click at [36, 37] on icon "button" at bounding box center [33, 35] width 7 height 7
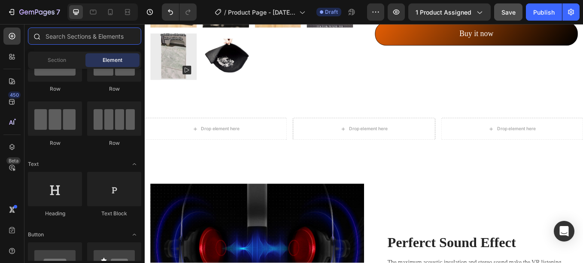
click at [70, 40] on input "text" at bounding box center [84, 35] width 113 height 17
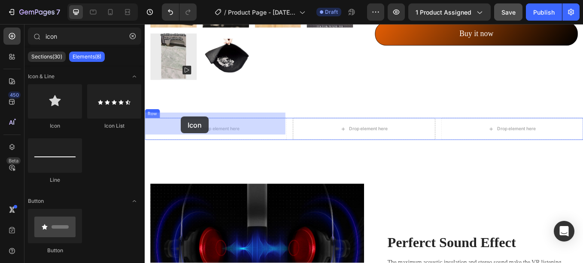
drag, startPoint x: 200, startPoint y: 115, endPoint x: 191, endPoint y: 135, distance: 21.9
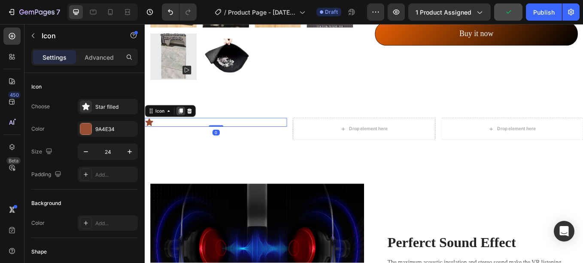
click at [186, 124] on div at bounding box center [186, 126] width 10 height 10
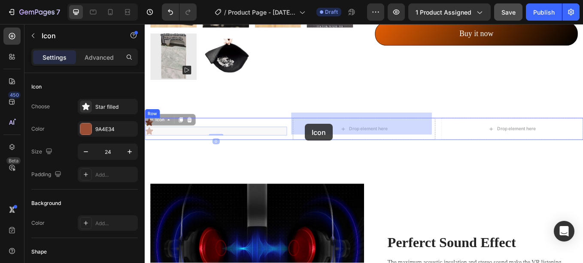
drag, startPoint x: 152, startPoint y: 143, endPoint x: 329, endPoint y: 141, distance: 177.6
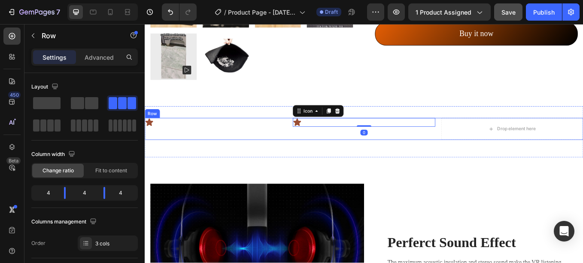
click at [209, 143] on div "Icon" at bounding box center [228, 147] width 167 height 26
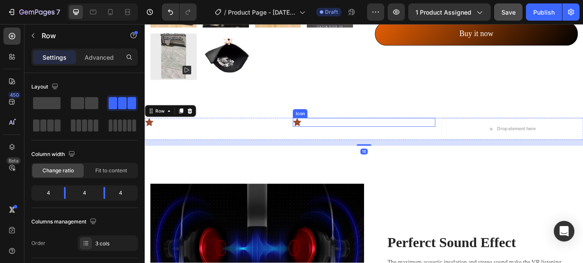
click at [324, 135] on icon at bounding box center [323, 139] width 9 height 9
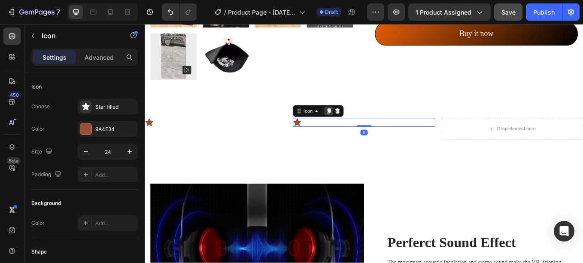
click at [357, 123] on icon at bounding box center [360, 126] width 7 height 7
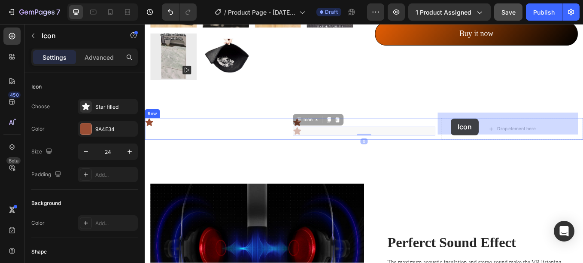
drag, startPoint x: 321, startPoint y: 143, endPoint x: 504, endPoint y: 135, distance: 182.9
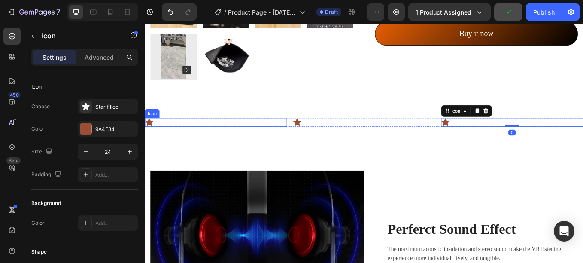
click at [221, 134] on div "Icon" at bounding box center [228, 139] width 167 height 10
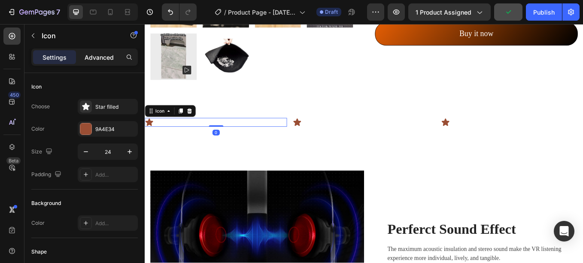
click at [88, 55] on p "Advanced" at bounding box center [99, 57] width 29 height 9
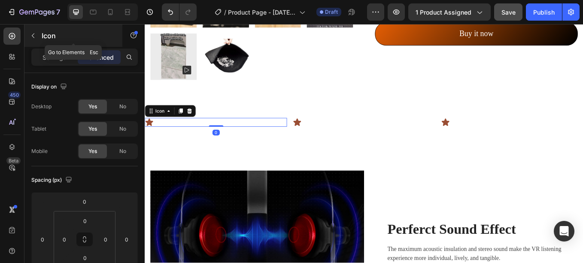
click at [39, 29] on div at bounding box center [33, 36] width 14 height 14
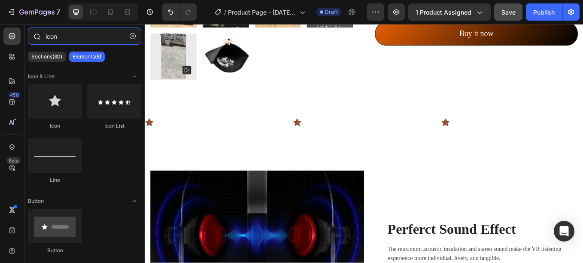
click at [63, 37] on input "icon" at bounding box center [84, 35] width 113 height 17
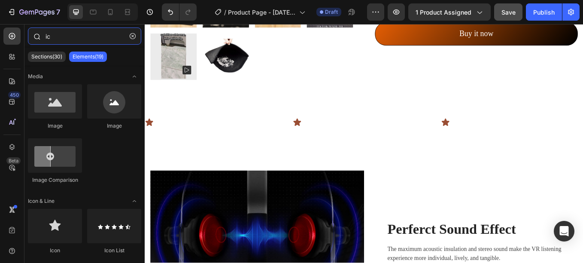
type input "i"
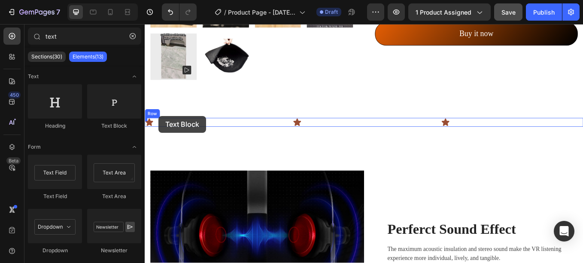
drag, startPoint x: 248, startPoint y: 126, endPoint x: 161, endPoint y: 132, distance: 87.3
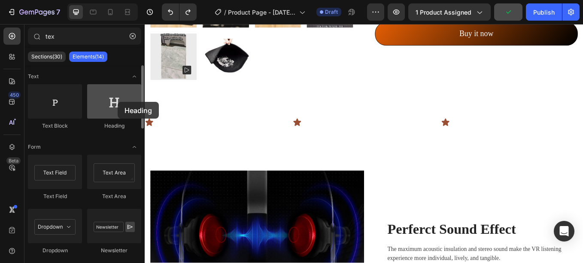
click at [118, 102] on div at bounding box center [114, 101] width 54 height 34
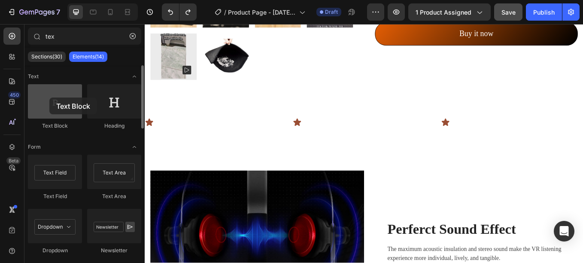
drag, startPoint x: 51, startPoint y: 109, endPoint x: 48, endPoint y: 97, distance: 12.8
click at [48, 97] on div at bounding box center [55, 101] width 54 height 34
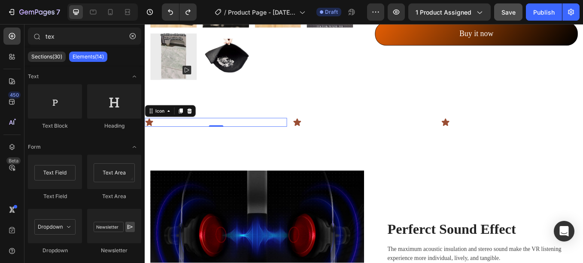
click at [149, 135] on icon at bounding box center [149, 139] width 9 height 9
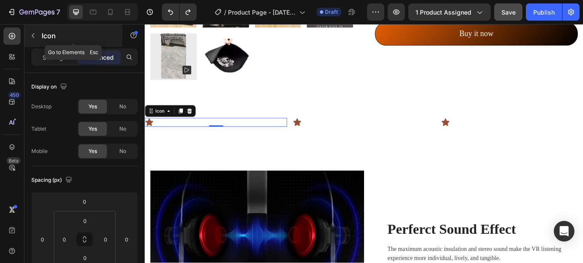
click at [35, 32] on icon "button" at bounding box center [33, 35] width 7 height 7
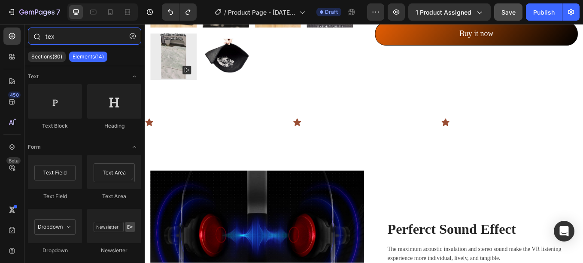
click at [78, 41] on input "tex" at bounding box center [84, 35] width 113 height 17
type input "t"
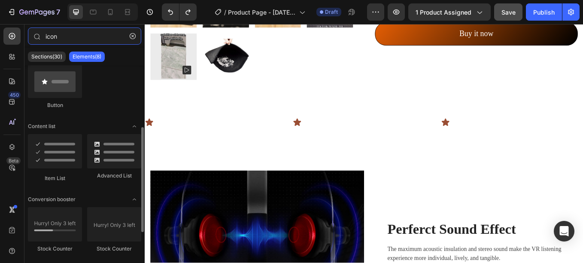
scroll to position [146, 0]
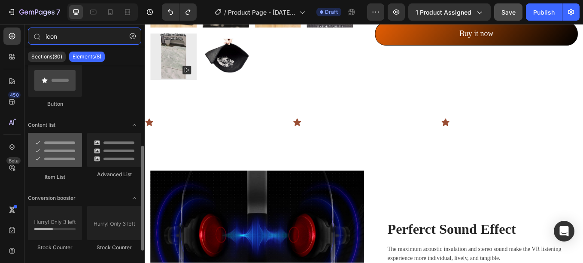
type input "icon"
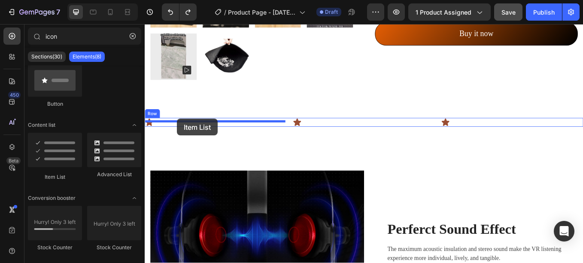
drag, startPoint x: 196, startPoint y: 177, endPoint x: 183, endPoint y: 135, distance: 44.2
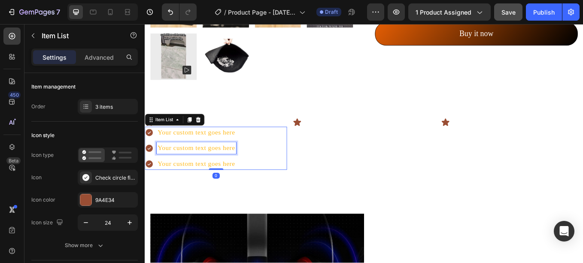
click at [180, 165] on div "Your custom text goes here" at bounding box center [205, 169] width 94 height 13
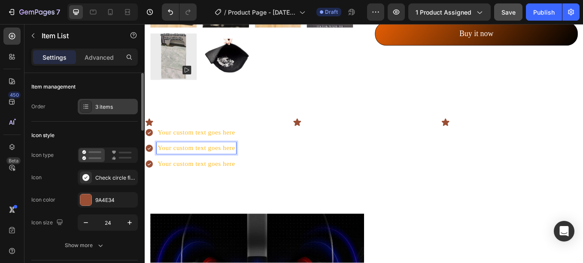
click at [92, 109] on div "3 items" at bounding box center [108, 106] width 60 height 15
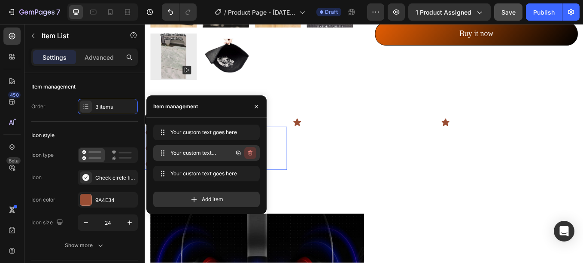
click at [251, 151] on icon "button" at bounding box center [250, 152] width 4 height 5
click at [251, 151] on div "Delete" at bounding box center [244, 153] width 16 height 8
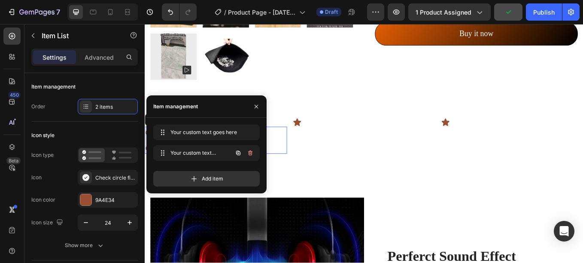
click at [251, 151] on icon "button" at bounding box center [250, 152] width 4 height 5
click at [251, 151] on div "Delete" at bounding box center [244, 153] width 16 height 8
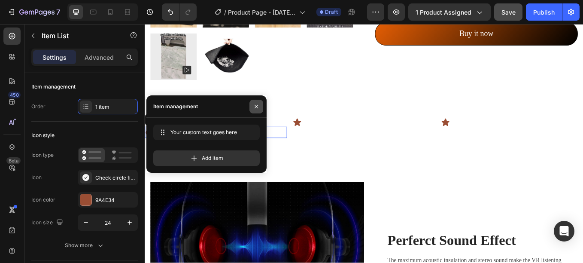
click at [257, 105] on icon "button" at bounding box center [255, 105] width 3 height 3
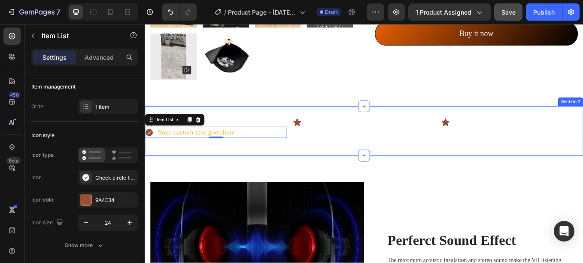
click at [243, 123] on div "Icon Your custom text goes here Item List 0 Icon Icon Row Section 2" at bounding box center [402, 150] width 515 height 58
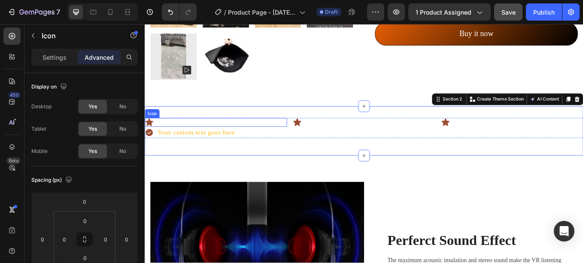
click at [151, 134] on icon at bounding box center [150, 139] width 10 height 10
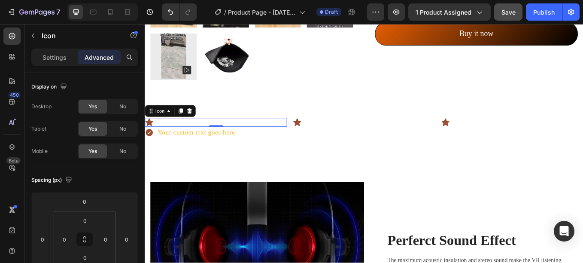
click at [202, 119] on div "Icon" at bounding box center [175, 126] width 60 height 14
click at [198, 123] on icon at bounding box center [197, 126] width 6 height 6
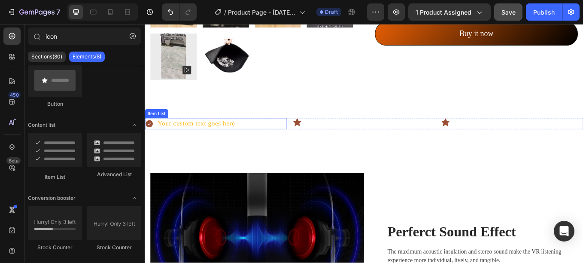
click at [198, 137] on p "Your custom text goes here" at bounding box center [205, 141] width 91 height 11
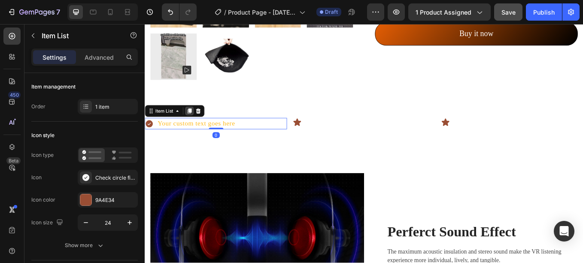
click at [197, 123] on icon at bounding box center [197, 126] width 5 height 6
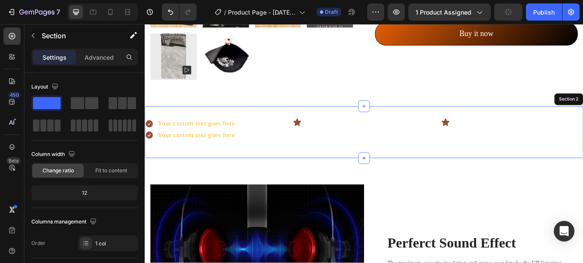
click at [160, 162] on div "Your custom text goes here Item List Your custom text goes here Item List 0 Ico…" at bounding box center [402, 151] width 515 height 61
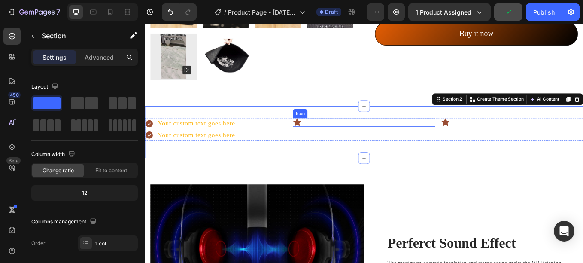
click at [323, 135] on icon at bounding box center [323, 139] width 9 height 9
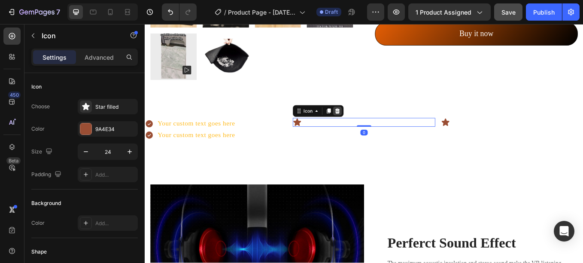
click at [370, 123] on icon at bounding box center [370, 126] width 7 height 7
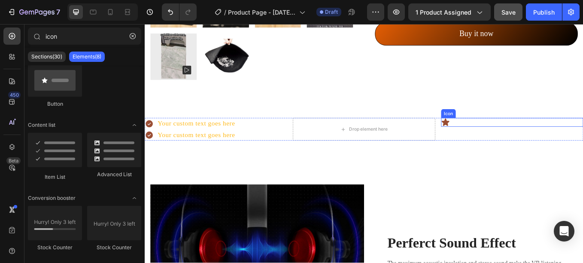
click at [496, 134] on icon at bounding box center [497, 139] width 10 height 10
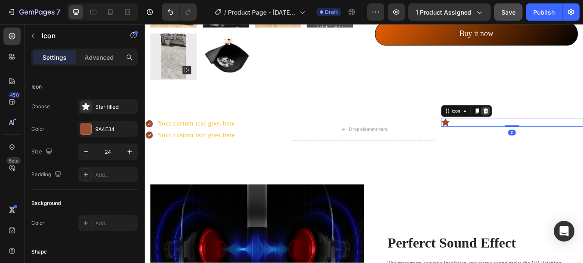
click at [542, 123] on icon at bounding box center [545, 126] width 6 height 6
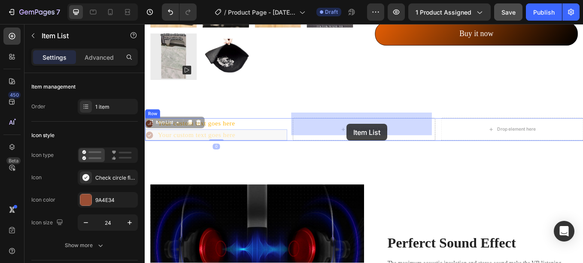
drag, startPoint x: 185, startPoint y: 146, endPoint x: 381, endPoint y: 141, distance: 195.7
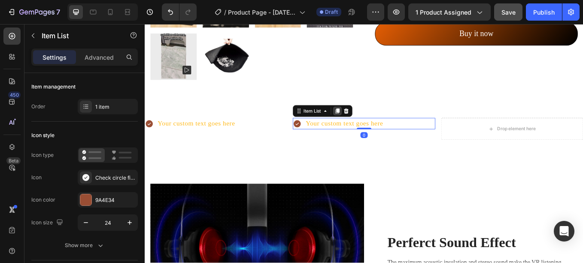
click at [369, 123] on icon at bounding box center [371, 126] width 5 height 6
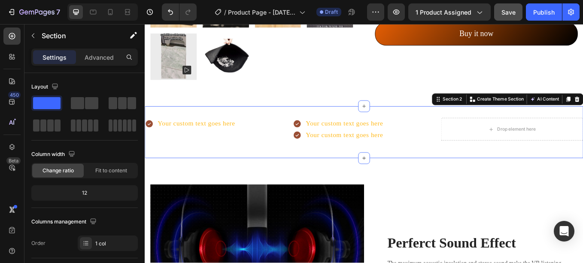
click at [349, 166] on div "Your custom text goes here Item List Your custom text goes here Item List Your …" at bounding box center [402, 151] width 515 height 61
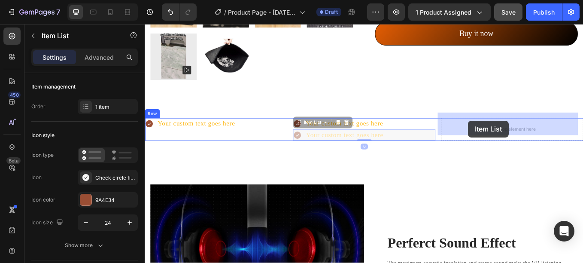
drag, startPoint x: 362, startPoint y: 146, endPoint x: 523, endPoint y: 138, distance: 162.0
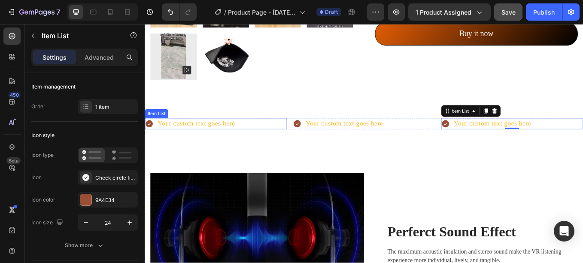
click at [175, 136] on p "Your custom text goes here" at bounding box center [205, 141] width 91 height 11
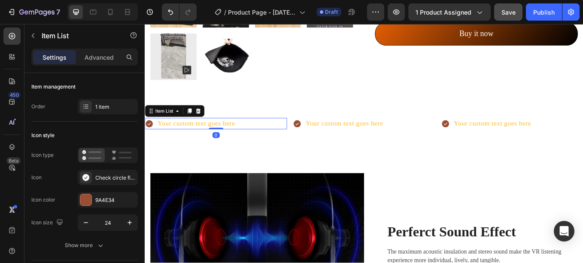
click at [175, 136] on p "Your custom text goes here" at bounding box center [205, 141] width 91 height 11
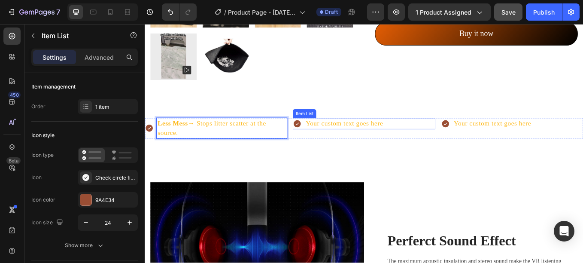
click at [368, 135] on div "Your custom text goes here" at bounding box center [379, 140] width 94 height 13
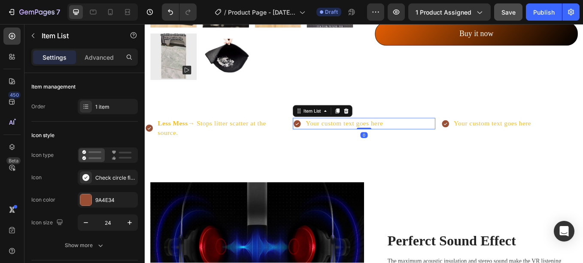
click at [368, 135] on div "Your custom text goes here" at bounding box center [379, 140] width 94 height 13
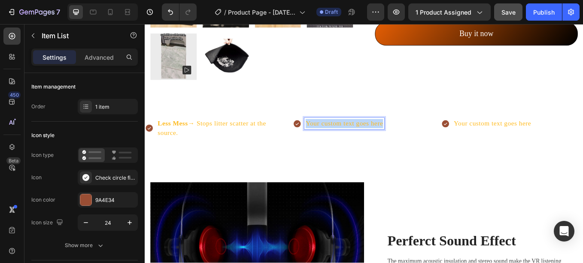
click at [368, 136] on p "Your custom text goes here" at bounding box center [378, 141] width 91 height 11
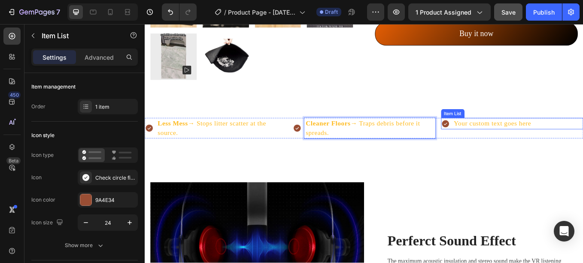
click at [526, 135] on div "Your custom text goes here" at bounding box center [553, 140] width 94 height 13
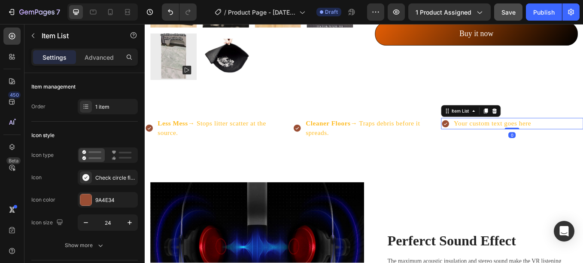
click at [526, 135] on div "Your custom text goes here" at bounding box center [553, 140] width 94 height 13
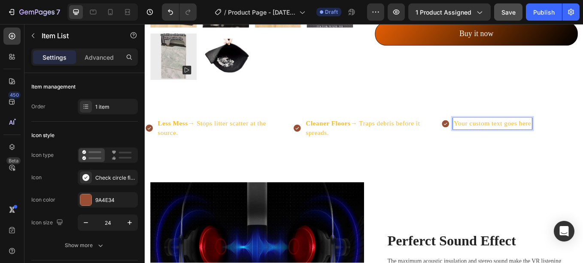
click at [526, 136] on p "Your custom text goes here" at bounding box center [553, 141] width 91 height 11
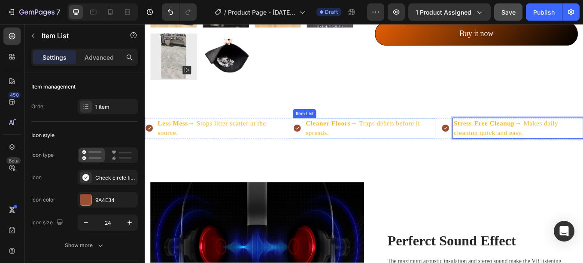
click at [393, 160] on div "Less Mess → Stops litter scatter at the source. Item List Cleaner Floors → Trap…" at bounding box center [402, 150] width 515 height 58
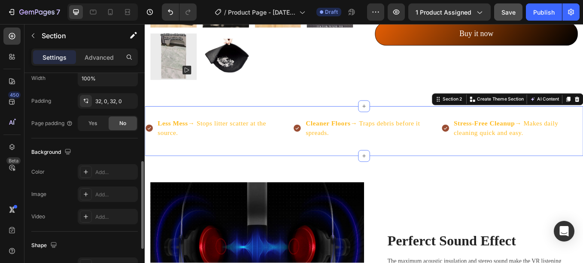
scroll to position [214, 0]
click at [80, 165] on div "Add..." at bounding box center [108, 170] width 60 height 15
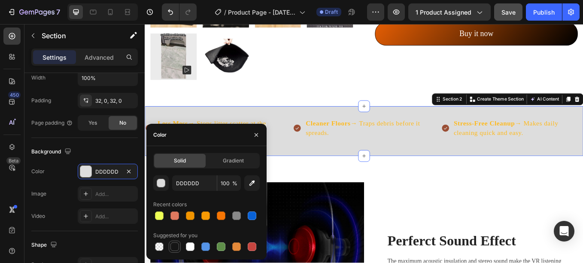
click at [174, 245] on div at bounding box center [174, 246] width 9 height 9
type input "151515"
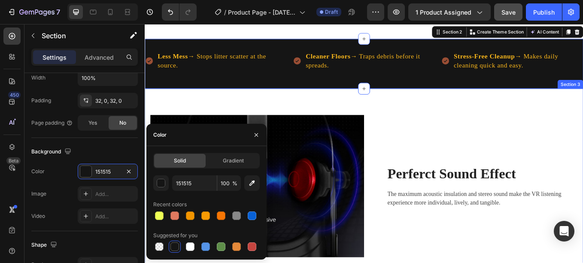
scroll to position [545, 0]
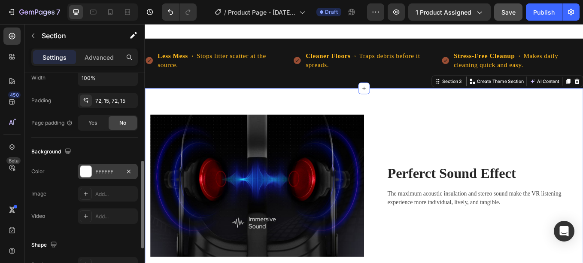
click at [86, 167] on div at bounding box center [85, 171] width 11 height 11
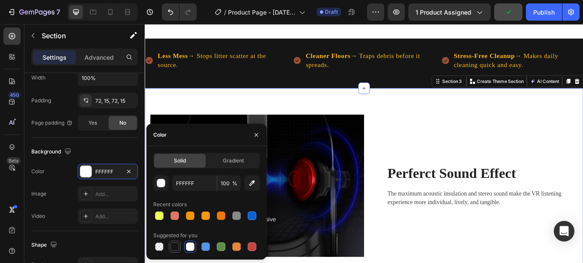
click at [173, 246] on div at bounding box center [174, 246] width 9 height 9
type input "151515"
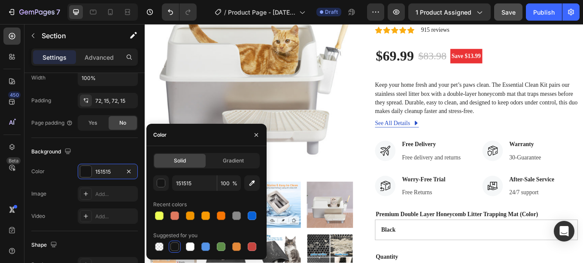
scroll to position [108, 0]
click at [406, 138] on div "Product Images Hurry up! Only 285 left in stock (P) Stock Counter Essential Cle…" at bounding box center [402, 205] width 502 height 483
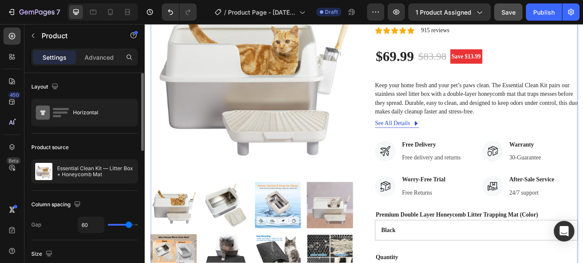
scroll to position [0, 0]
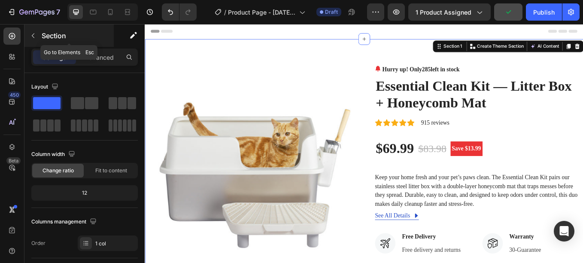
click at [38, 35] on button "button" at bounding box center [33, 36] width 14 height 14
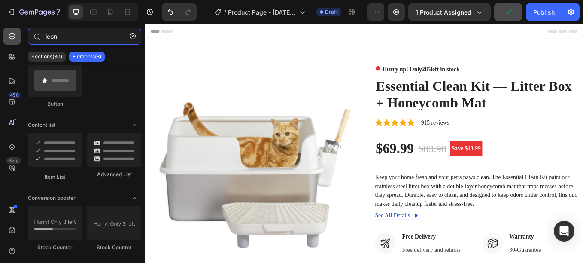
drag, startPoint x: 61, startPoint y: 36, endPoint x: 15, endPoint y: 27, distance: 47.1
click at [15, 27] on div "450 Beta icon Sections(30) Elements(8) Icon & Line Icon Icon List Line Button B…" at bounding box center [72, 143] width 145 height 239
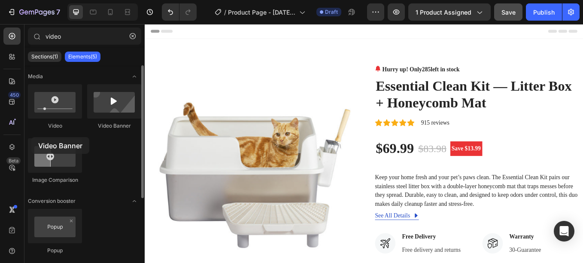
drag, startPoint x: 108, startPoint y: 115, endPoint x: 33, endPoint y: 134, distance: 77.1
click at [33, 208] on div "Video Video Banner Image Comparison" at bounding box center [84, 234] width 113 height 53
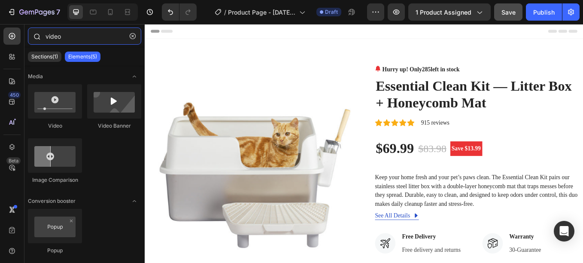
click at [77, 42] on input "video" at bounding box center [84, 35] width 113 height 17
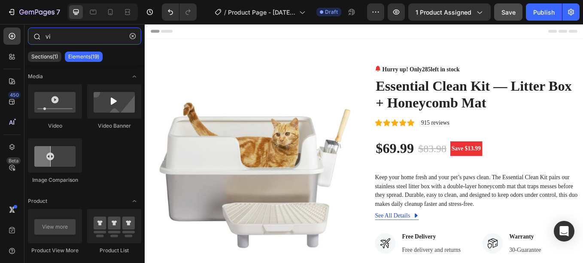
type input "v"
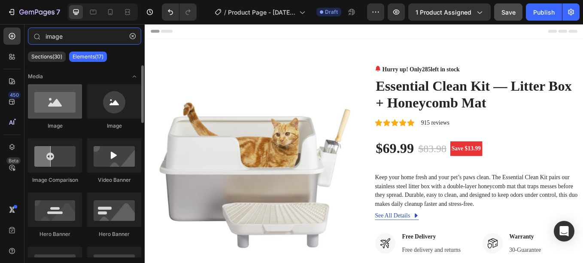
type input "image"
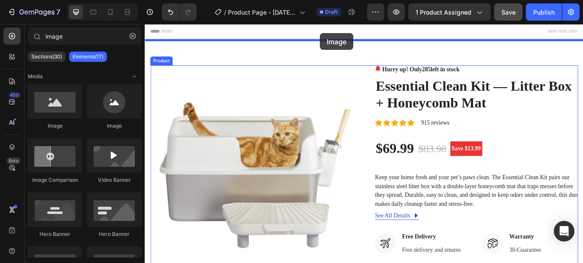
drag, startPoint x: 197, startPoint y: 126, endPoint x: 355, endPoint y: 39, distance: 179.7
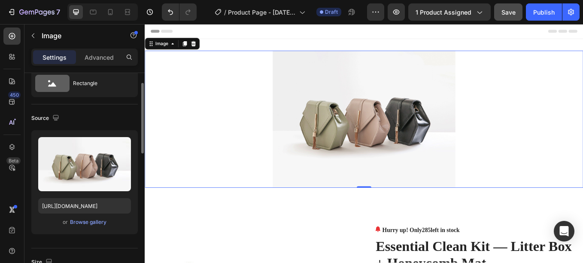
scroll to position [30, 0]
click at [90, 220] on div "Browse gallery" at bounding box center [88, 222] width 36 height 8
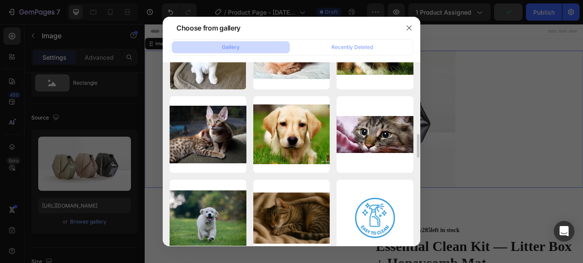
scroll to position [557, 0]
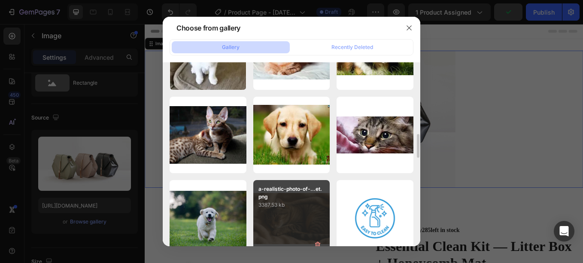
click at [279, 206] on p "3387.53 kb" at bounding box center [291, 204] width 66 height 9
type input "https://cdn.shopify.com/s/files/1/0656/7883/5823/files/gempages_580691360521126…"
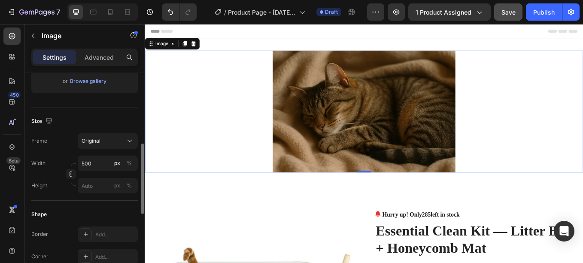
scroll to position [181, 0]
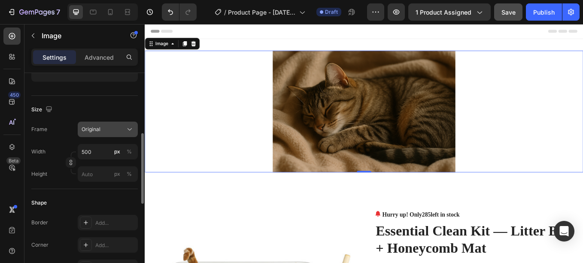
click at [117, 128] on div "Original" at bounding box center [103, 129] width 42 height 8
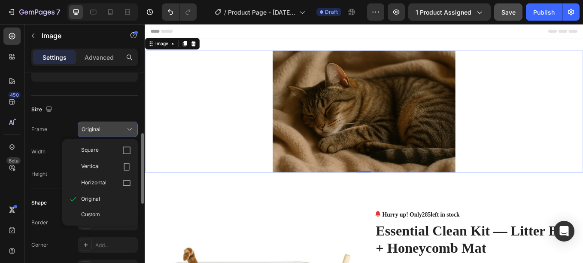
click at [115, 129] on div "Original" at bounding box center [103, 129] width 42 height 8
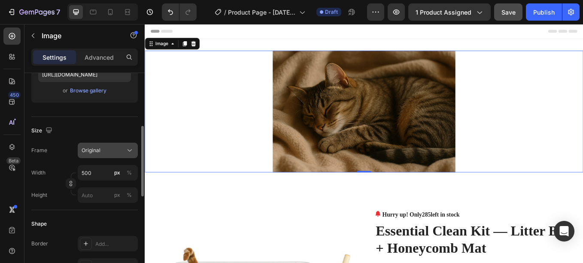
scroll to position [161, 0]
click at [108, 151] on div "Original" at bounding box center [103, 150] width 42 height 8
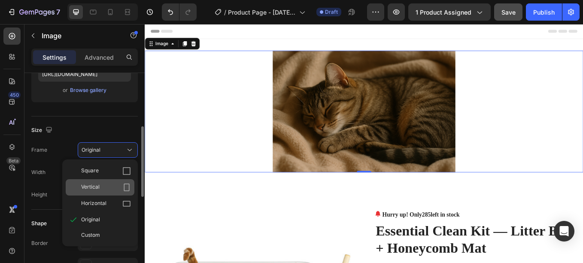
click at [111, 185] on div "Vertical" at bounding box center [106, 187] width 50 height 9
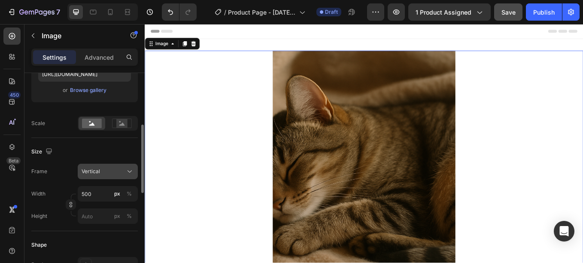
click at [111, 176] on button "Vertical" at bounding box center [108, 170] width 60 height 15
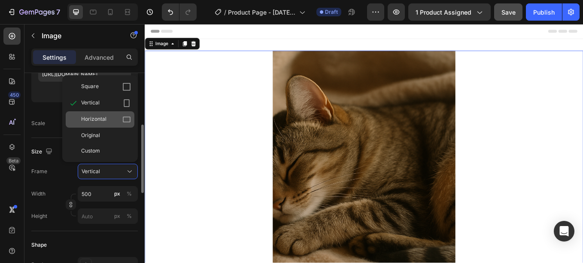
click at [102, 116] on span "Horizontal" at bounding box center [93, 119] width 25 height 9
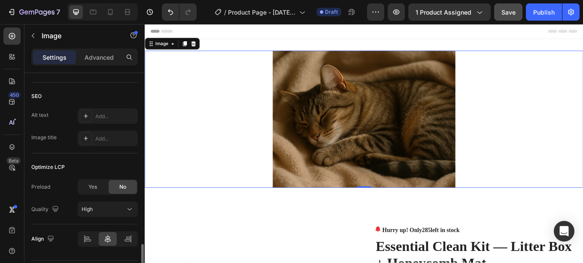
scroll to position [455, 0]
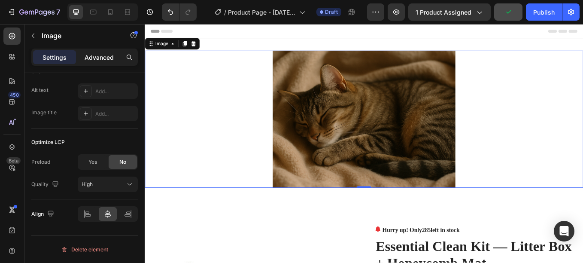
click at [94, 59] on p "Advanced" at bounding box center [99, 57] width 29 height 9
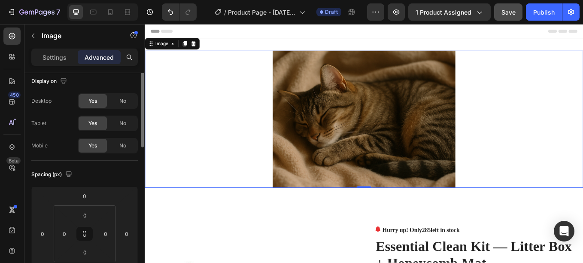
scroll to position [0, 0]
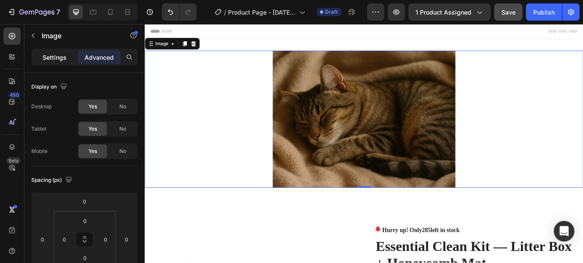
click at [60, 55] on p "Settings" at bounding box center [54, 57] width 24 height 9
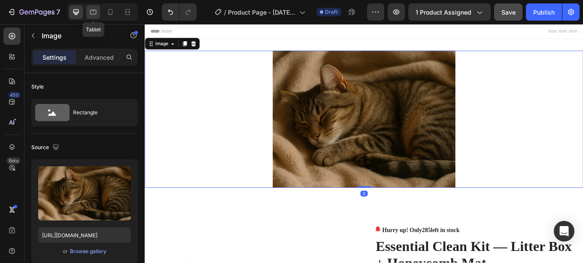
click at [93, 7] on div at bounding box center [93, 12] width 14 height 14
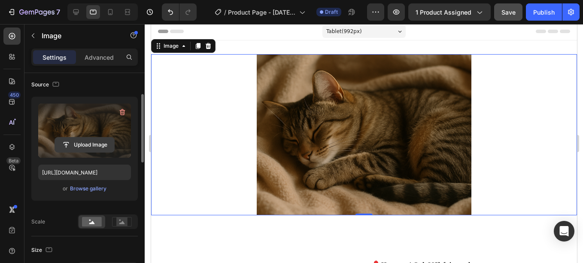
scroll to position [63, 0]
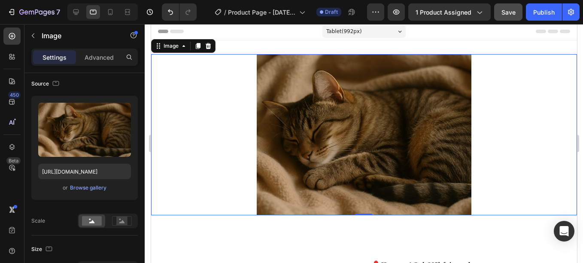
click at [296, 91] on img at bounding box center [363, 134] width 215 height 161
click at [207, 42] on icon at bounding box center [207, 45] width 7 height 7
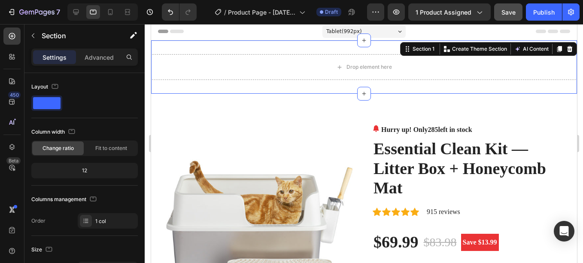
click at [220, 45] on div "Drop element here Section 1 You can create reusable sections Create Theme Secti…" at bounding box center [364, 66] width 426 height 53
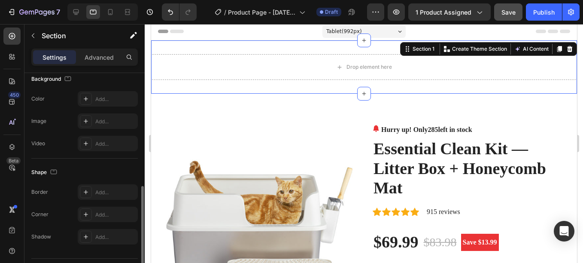
scroll to position [265, 0]
click at [87, 98] on icon at bounding box center [85, 98] width 7 height 7
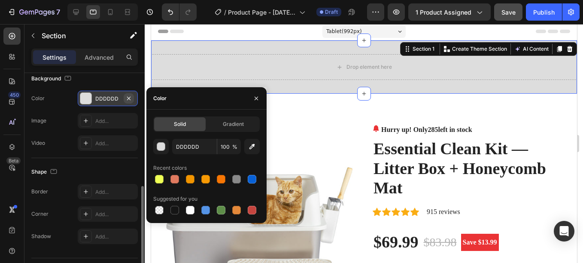
click at [129, 95] on icon "button" at bounding box center [128, 98] width 7 height 7
type input "000000"
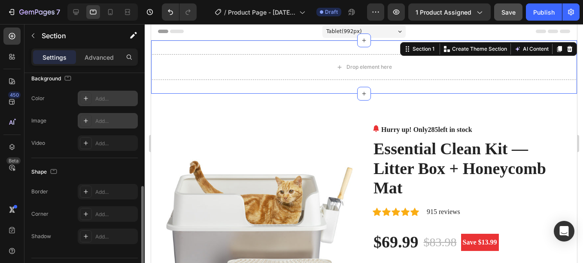
click at [84, 118] on icon at bounding box center [85, 120] width 7 height 7
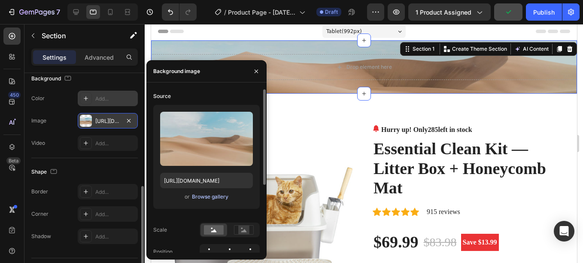
click at [205, 198] on div "Browse gallery" at bounding box center [210, 197] width 36 height 8
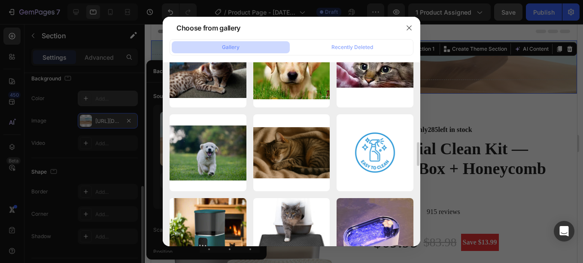
scroll to position [622, 0]
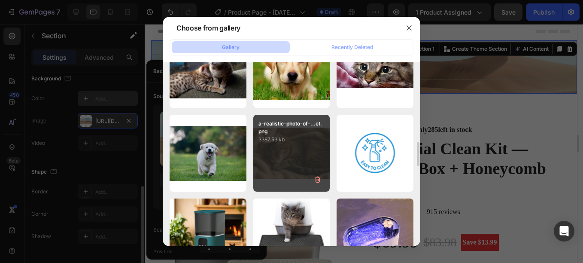
click at [274, 149] on div "a-realistic-photo-of-...et.png 3387.53 kb" at bounding box center [291, 153] width 77 height 77
type input "https://cdn.shopify.com/s/files/1/0656/7883/5823/files/gempages_580691360521126…"
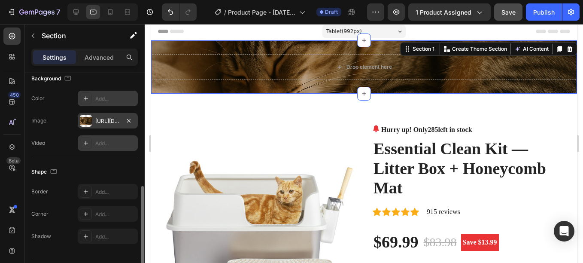
click at [84, 141] on icon at bounding box center [85, 142] width 7 height 7
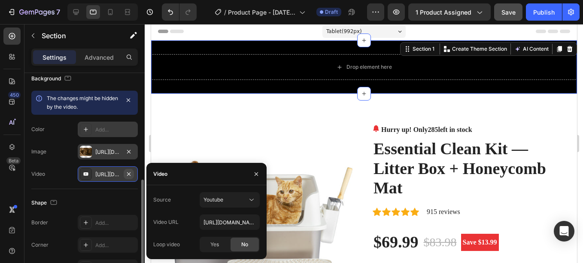
click at [130, 172] on icon "button" at bounding box center [128, 173] width 7 height 7
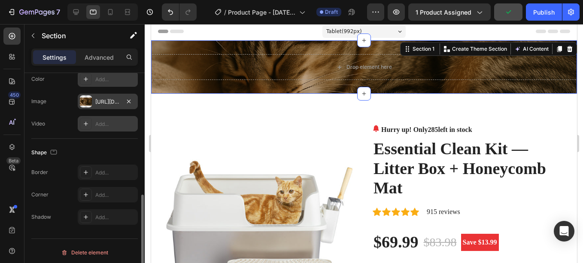
scroll to position [287, 0]
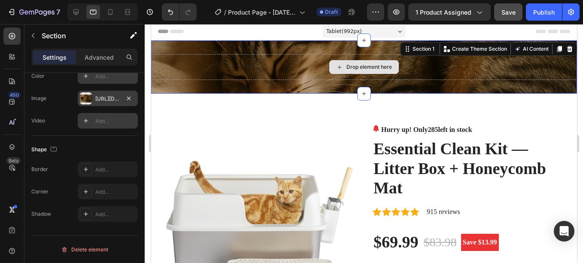
click at [230, 72] on div "Drop element here" at bounding box center [364, 67] width 426 height 26
click at [274, 56] on div "Drop element here" at bounding box center [364, 67] width 426 height 26
click at [489, 60] on div "Drop element here" at bounding box center [364, 67] width 426 height 26
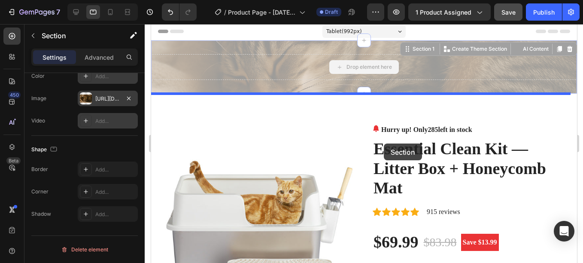
drag, startPoint x: 431, startPoint y: 65, endPoint x: 383, endPoint y: 143, distance: 91.7
drag, startPoint x: 423, startPoint y: 64, endPoint x: 369, endPoint y: 174, distance: 122.8
drag, startPoint x: 426, startPoint y: 64, endPoint x: 358, endPoint y: 182, distance: 135.7
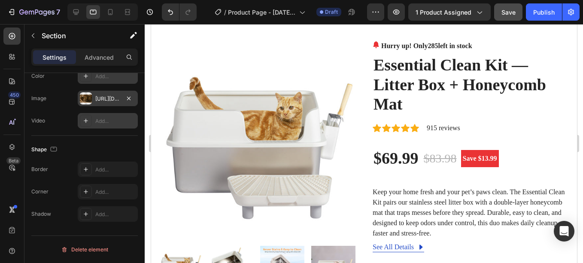
scroll to position [0, 0]
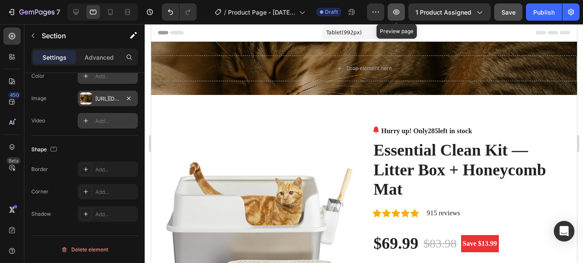
click at [396, 16] on icon "button" at bounding box center [396, 12] width 9 height 9
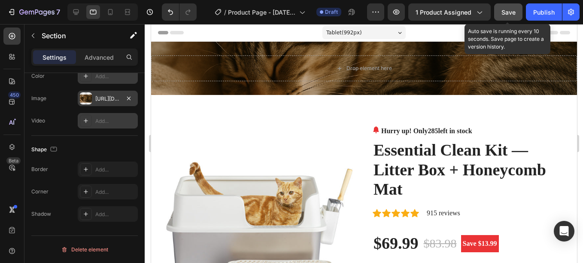
click at [501, 15] on span "Save" at bounding box center [508, 12] width 14 height 7
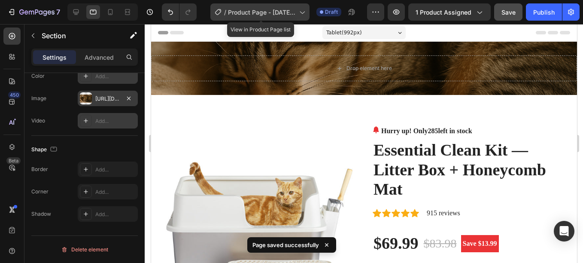
click at [286, 13] on span "Product Page - Aug 25, 21:34:25" at bounding box center [262, 12] width 68 height 9
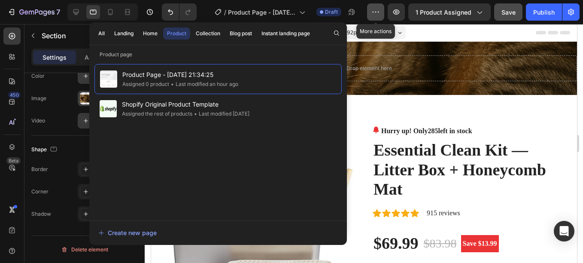
click at [375, 15] on icon "button" at bounding box center [375, 12] width 9 height 9
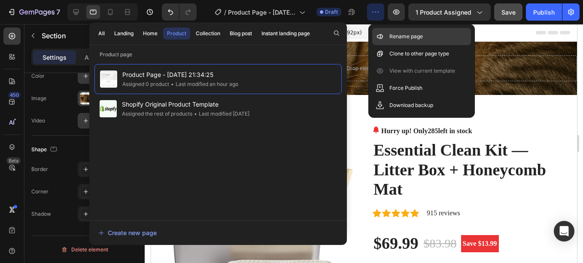
click at [386, 45] on div "Rename page" at bounding box center [421, 53] width 99 height 17
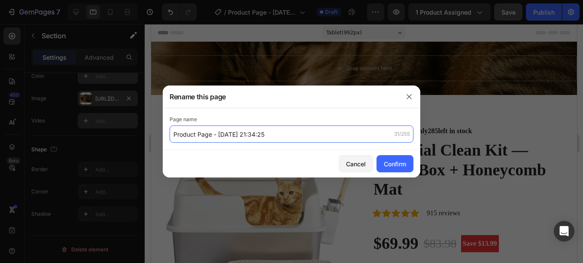
click at [239, 136] on input "Product Page - Aug 25, 21:34:25" at bounding box center [291, 133] width 244 height 17
type input "New Essential Clean Kit Page"
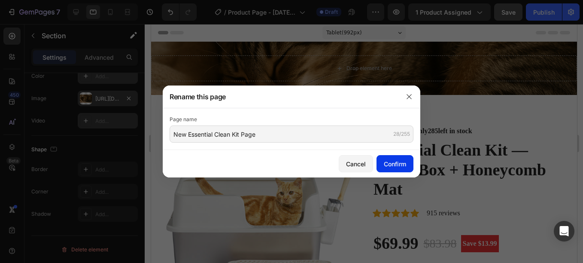
click at [393, 166] on div "Confirm" at bounding box center [395, 163] width 22 height 9
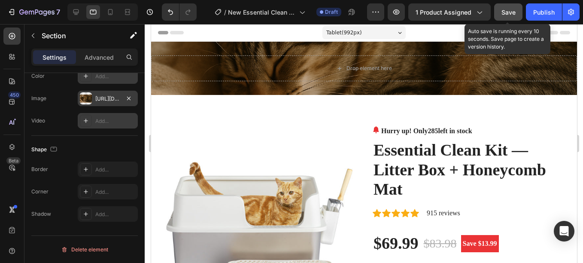
click at [512, 10] on span "Save" at bounding box center [508, 12] width 14 height 7
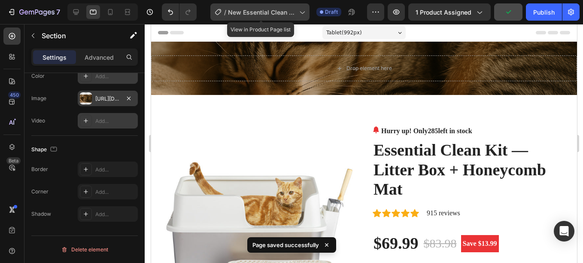
click at [296, 6] on div "/ New Essential Clean Kit Page" at bounding box center [259, 11] width 99 height 17
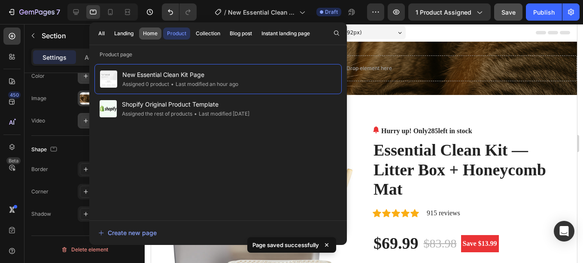
click at [148, 38] on button "Home" at bounding box center [150, 33] width 22 height 12
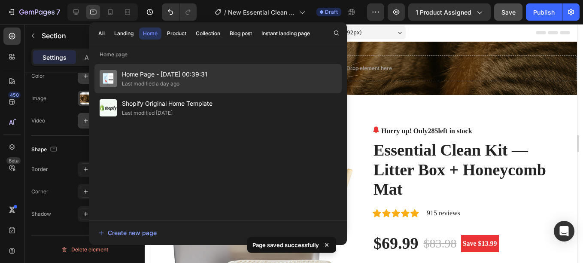
click at [149, 79] on span "Home Page - Aug 20, 00:39:31" at bounding box center [164, 74] width 85 height 10
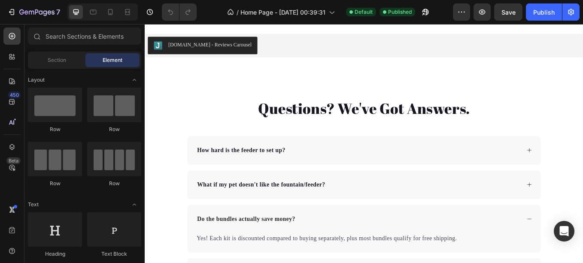
scroll to position [2684, 0]
click at [175, 122] on div "Questions? We've Got Answers. Heading How hard is the feeder to set up? What if…" at bounding box center [402, 262] width 515 height 302
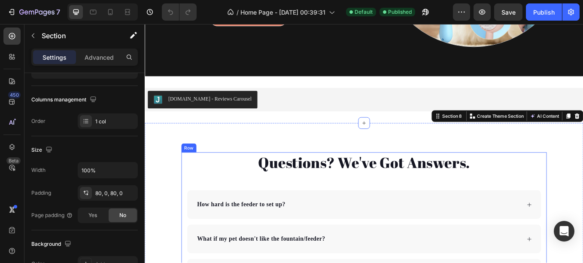
scroll to position [2625, 0]
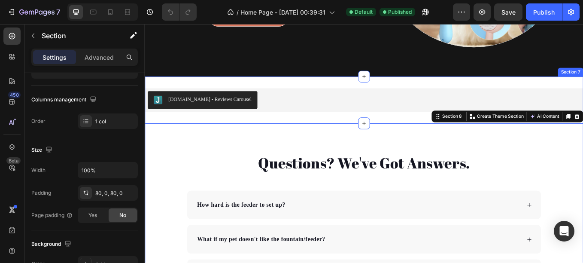
click at [161, 126] on div "Judge.me - Reviews Carousel Judge.me Section 7" at bounding box center [402, 113] width 515 height 55
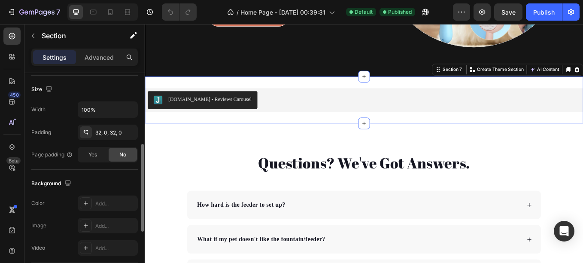
scroll to position [194, 0]
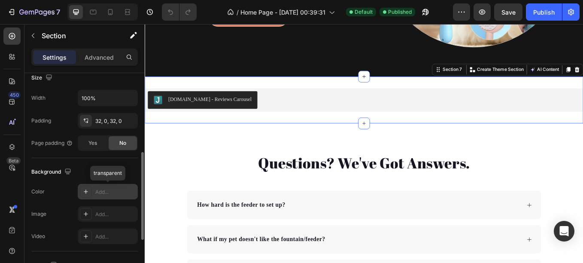
click at [85, 190] on icon at bounding box center [85, 191] width 7 height 7
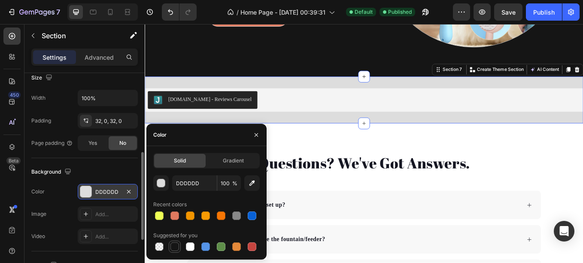
click at [172, 245] on div at bounding box center [174, 246] width 9 height 9
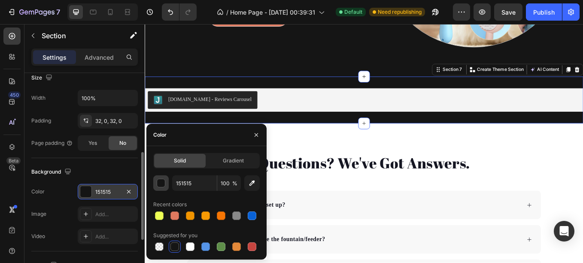
click at [160, 184] on div "button" at bounding box center [161, 183] width 9 height 9
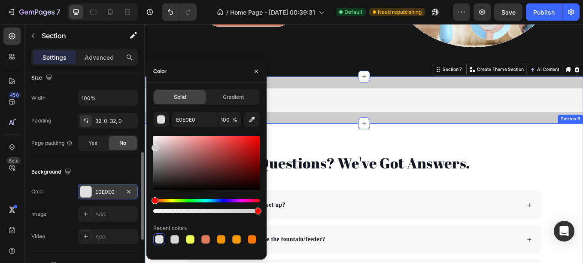
drag, startPoint x: 158, startPoint y: 175, endPoint x: 145, endPoint y: 146, distance: 32.6
click at [145, 0] on div "7 Version history / Home Page - Aug 20, 00:39:31 Default Need republishing Prev…" at bounding box center [291, 0] width 583 height 0
type input "CECECE"
click at [308, 126] on div "Judge.me - Reviews Carousel Judge.me Section 7 You can create reusable sections…" at bounding box center [402, 113] width 515 height 55
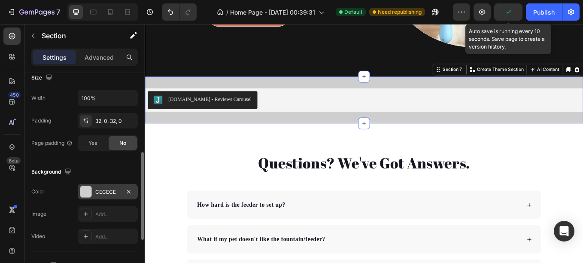
click at [509, 11] on icon "button" at bounding box center [508, 12] width 9 height 9
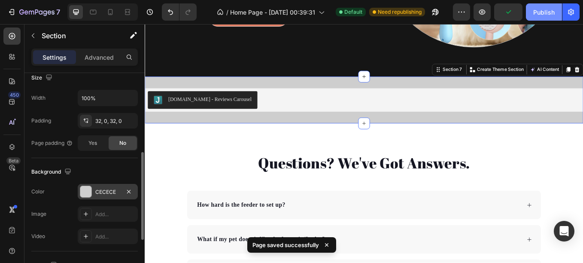
click at [539, 11] on div "Publish" at bounding box center [543, 12] width 21 height 9
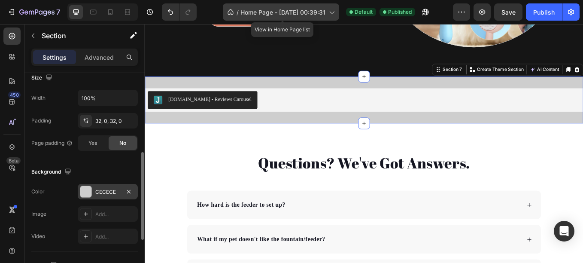
click at [303, 11] on span "Home Page - Aug 20, 00:39:31" at bounding box center [282, 12] width 85 height 9
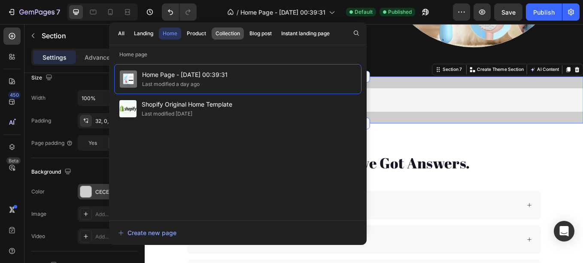
click at [232, 35] on div "Collection" at bounding box center [227, 34] width 24 height 8
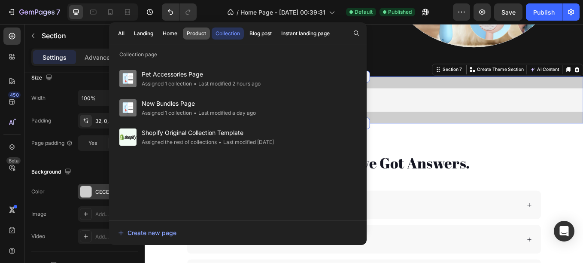
click at [199, 34] on div "Product" at bounding box center [196, 34] width 19 height 8
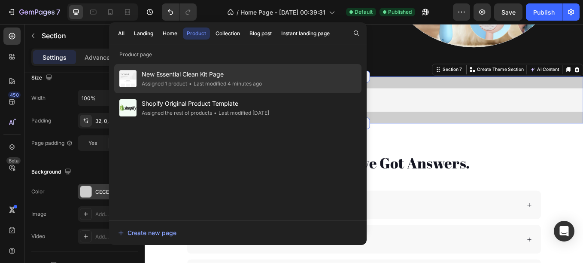
click at [202, 74] on span "New Essential Clean Kit Page" at bounding box center [202, 74] width 120 height 10
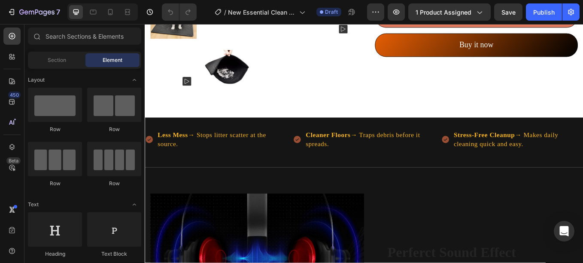
scroll to position [506, 0]
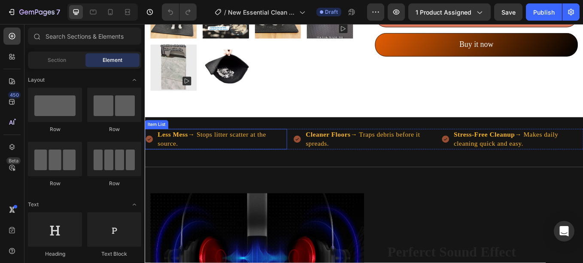
click at [175, 155] on p "Less Mess → Stops litter scatter at the source." at bounding box center [235, 158] width 151 height 21
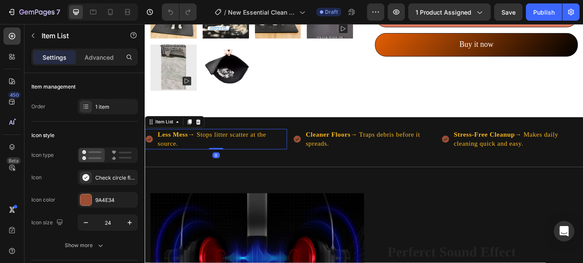
click at [175, 155] on p "Less Mess → Stops litter scatter at the source." at bounding box center [235, 158] width 151 height 21
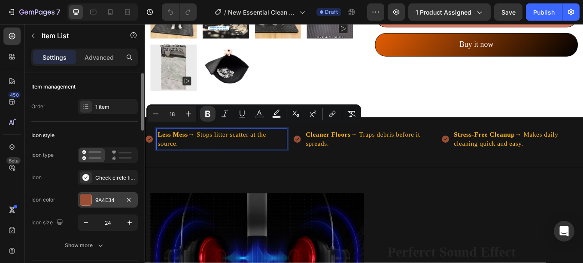
click at [91, 197] on div at bounding box center [85, 199] width 11 height 11
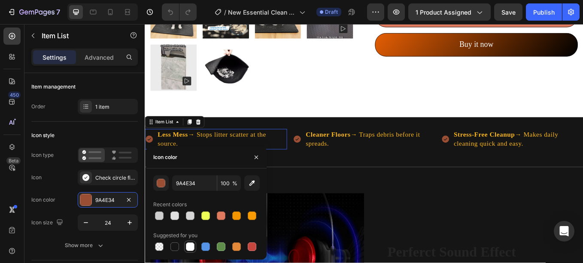
click at [188, 244] on div at bounding box center [190, 246] width 9 height 9
type input "FFFFFF"
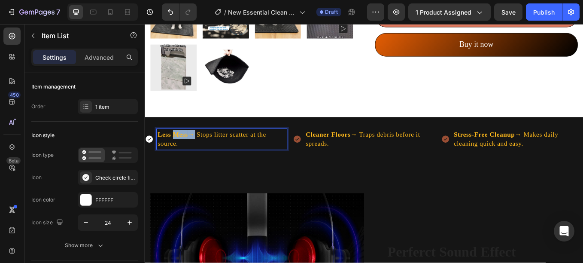
click at [191, 149] on strong "Less Mess" at bounding box center [178, 153] width 36 height 9
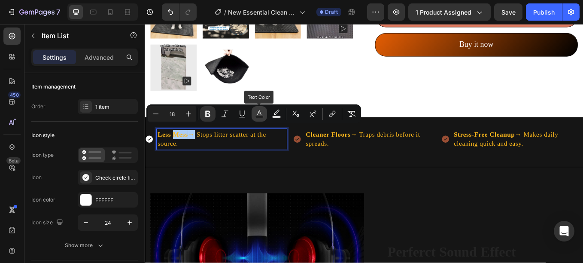
click at [257, 115] on icon "Editor contextual toolbar" at bounding box center [259, 113] width 9 height 9
type input "FEB91C"
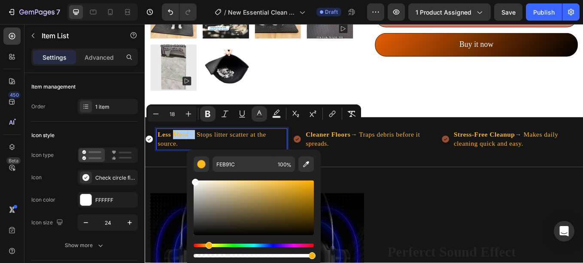
drag, startPoint x: 202, startPoint y: 191, endPoint x: 187, endPoint y: 171, distance: 25.2
click at [187, 171] on div "FEB91C 100 %" at bounding box center [254, 203] width 134 height 109
type input "FFFFFF"
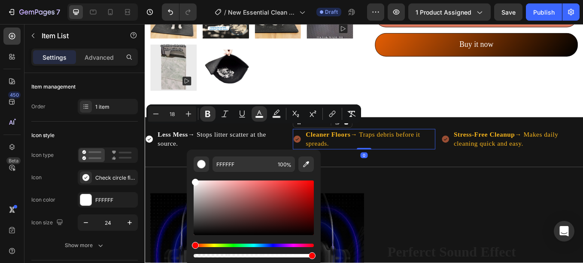
click at [379, 149] on strong "Cleaner Floors" at bounding box center [359, 153] width 53 height 9
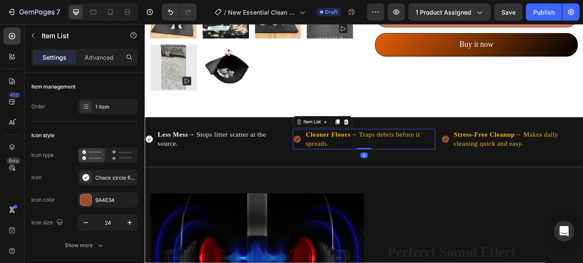
click at [379, 149] on strong "Cleaner Floors" at bounding box center [359, 153] width 53 height 9
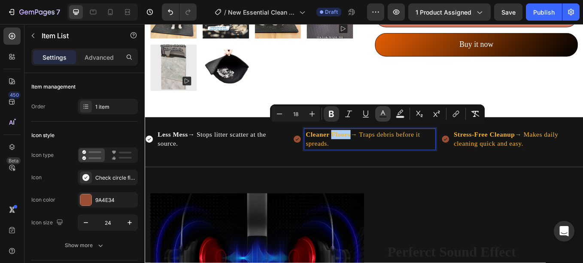
click at [381, 114] on icon "Editor contextual toolbar" at bounding box center [383, 112] width 4 height 5
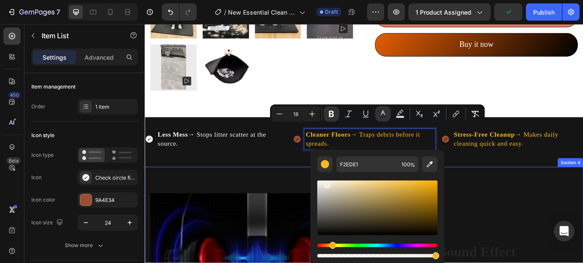
drag, startPoint x: 478, startPoint y: 210, endPoint x: 332, endPoint y: 194, distance: 146.7
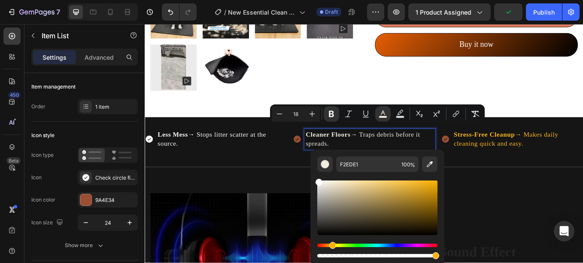
drag, startPoint x: 323, startPoint y: 186, endPoint x: 312, endPoint y: 173, distance: 17.0
click at [312, 173] on div "F2EDE1 100 %" at bounding box center [377, 203] width 134 height 109
type input "FFFFFF"
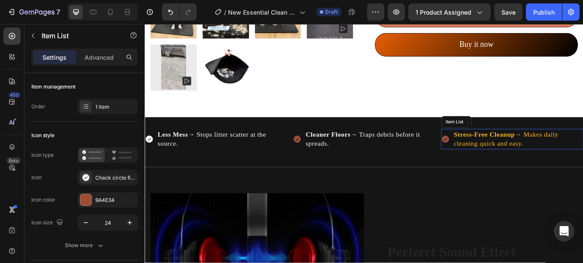
click at [572, 158] on p "Stress-Free Cleanup → Makes daily cleaning quick and easy." at bounding box center [583, 158] width 151 height 21
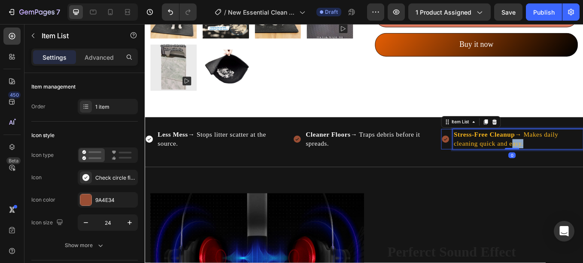
click at [572, 158] on p "Stress-Free Cleanup → Makes daily cleaning quick and easy." at bounding box center [583, 158] width 151 height 21
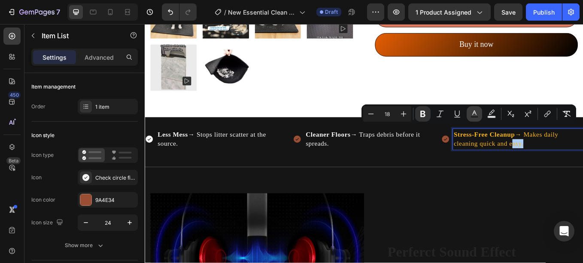
click at [477, 112] on icon "Editor contextual toolbar" at bounding box center [474, 113] width 9 height 9
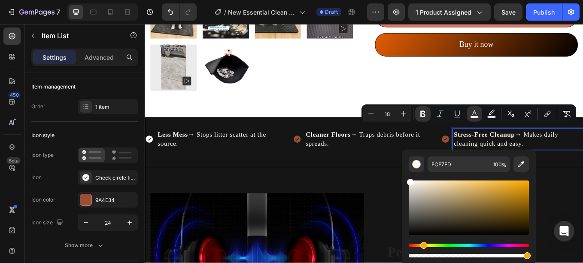
drag, startPoint x: 416, startPoint y: 181, endPoint x: 402, endPoint y: 176, distance: 14.1
click at [402, 176] on div "FCF7ED 100 %" at bounding box center [469, 203] width 134 height 109
type input "FFFFFF"
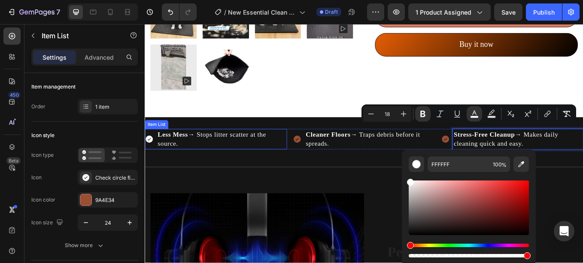
click at [148, 155] on icon at bounding box center [149, 159] width 9 height 9
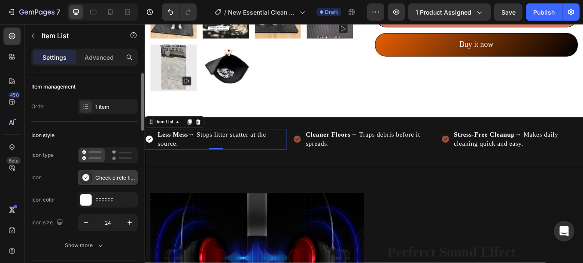
click at [85, 176] on icon at bounding box center [85, 177] width 7 height 7
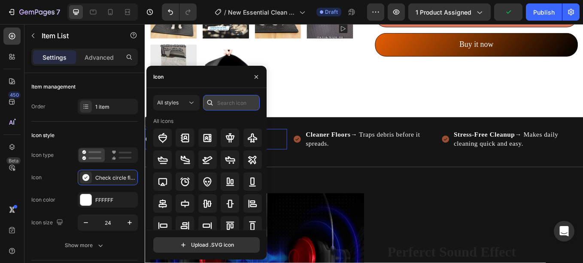
click at [228, 101] on input "text" at bounding box center [231, 102] width 57 height 15
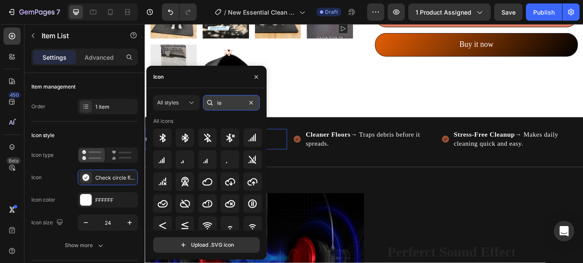
type input "l"
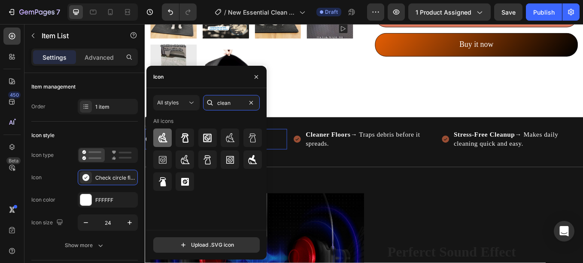
type input "clean"
click at [165, 139] on icon at bounding box center [162, 137] width 9 height 9
click at [256, 79] on icon "button" at bounding box center [256, 76] width 7 height 7
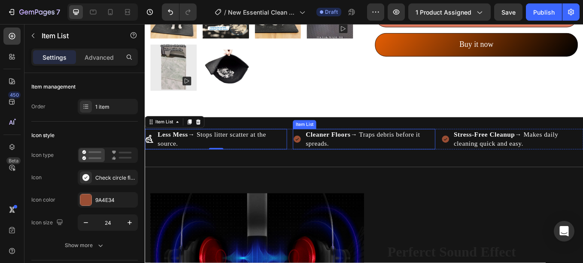
click at [322, 154] on icon at bounding box center [323, 159] width 10 height 10
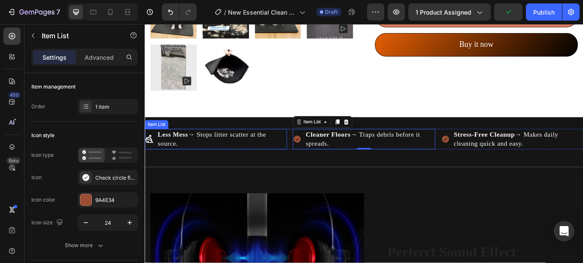
click at [150, 154] on icon at bounding box center [150, 159] width 10 height 10
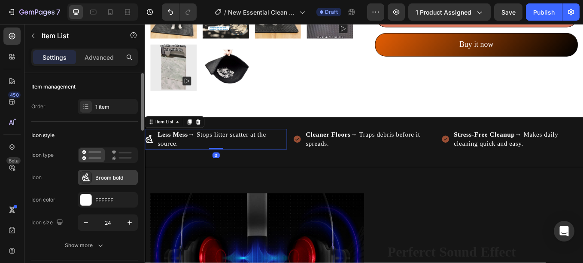
click at [85, 175] on icon at bounding box center [86, 177] width 9 height 9
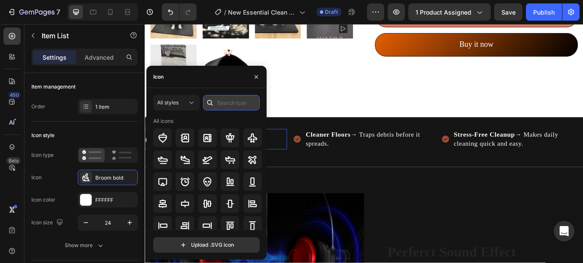
click at [226, 102] on input "text" at bounding box center [231, 102] width 57 height 15
type input "m"
type input "l"
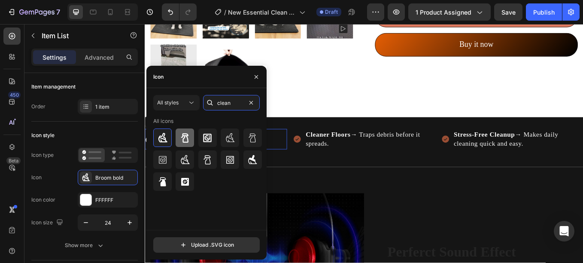
type input "clean"
click at [188, 136] on icon at bounding box center [184, 137] width 7 height 9
click at [260, 81] on button "button" at bounding box center [256, 77] width 14 height 14
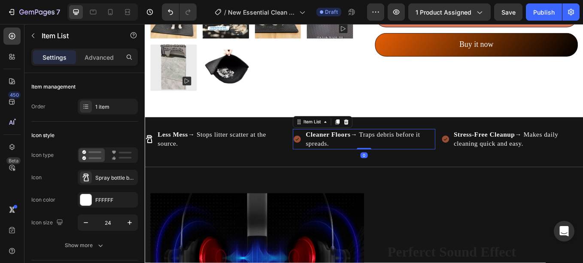
click at [321, 155] on icon at bounding box center [324, 159] width 9 height 9
click at [85, 197] on div at bounding box center [85, 199] width 11 height 11
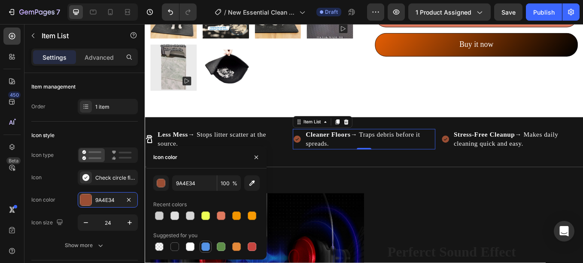
click at [207, 248] on div at bounding box center [205, 246] width 9 height 9
type input "5594E7"
click at [86, 178] on icon at bounding box center [86, 177] width 9 height 9
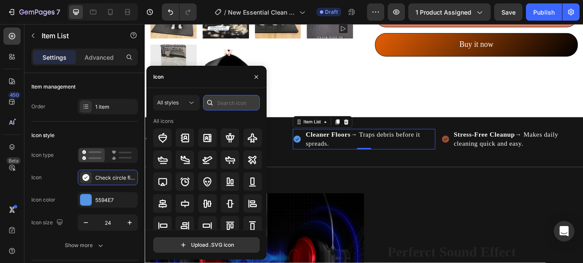
click at [226, 104] on input "text" at bounding box center [231, 102] width 57 height 15
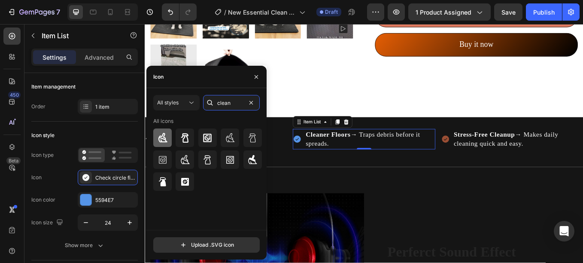
type input "clean"
click at [167, 133] on icon at bounding box center [162, 138] width 10 height 10
click at [252, 160] on icon at bounding box center [252, 159] width 10 height 10
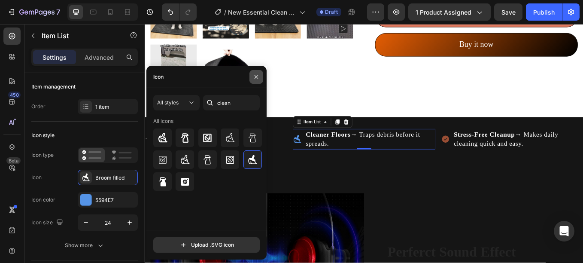
click at [256, 76] on icon "button" at bounding box center [256, 76] width 7 height 7
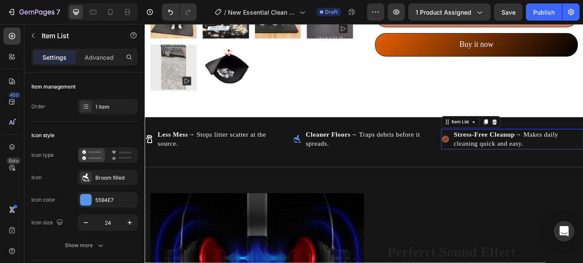
click at [493, 155] on icon at bounding box center [497, 159] width 9 height 9
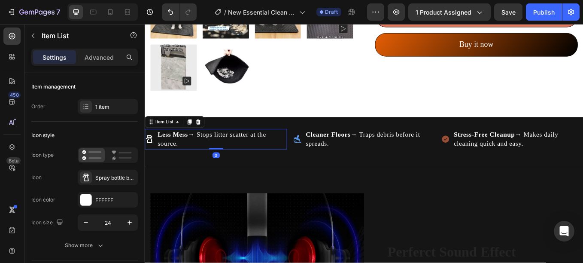
click at [149, 154] on icon at bounding box center [149, 158] width 7 height 9
click at [95, 173] on div "Spray bottle bold" at bounding box center [108, 176] width 60 height 15
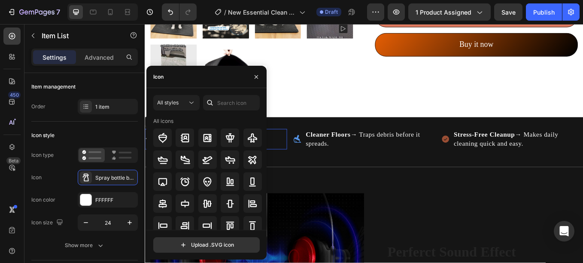
click at [215, 104] on div at bounding box center [210, 102] width 14 height 15
click at [211, 103] on icon at bounding box center [210, 103] width 6 height 6
click at [225, 102] on input "text" at bounding box center [231, 102] width 57 height 15
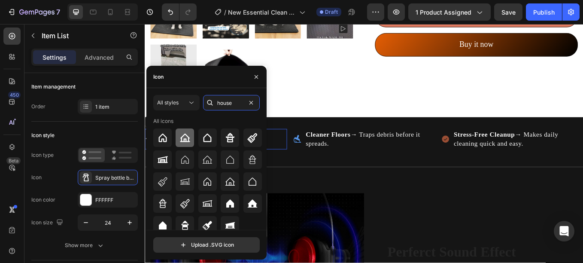
type input "house"
click at [180, 135] on icon at bounding box center [185, 138] width 10 height 10
click at [254, 74] on icon "button" at bounding box center [256, 76] width 7 height 7
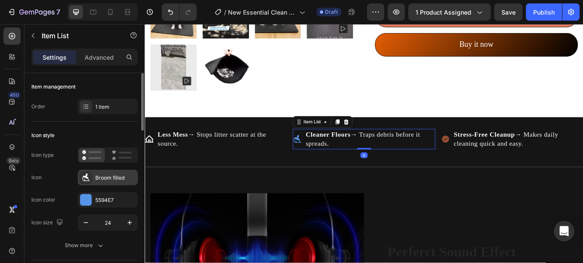
click at [86, 174] on icon at bounding box center [86, 177] width 9 height 9
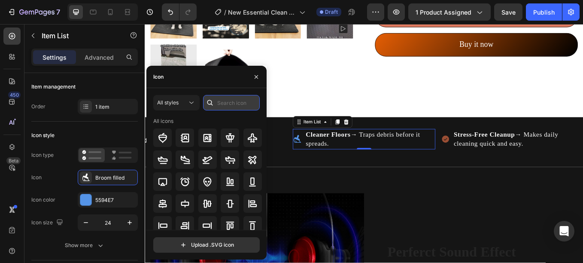
click at [227, 106] on input "text" at bounding box center [231, 102] width 57 height 15
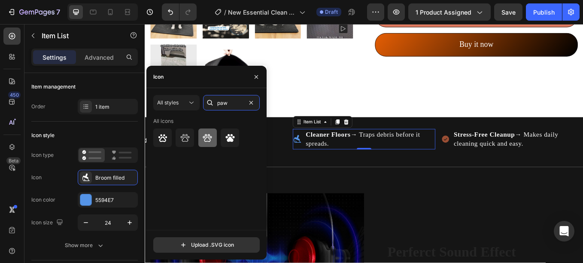
type input "paw"
click at [203, 139] on icon at bounding box center [207, 138] width 10 height 10
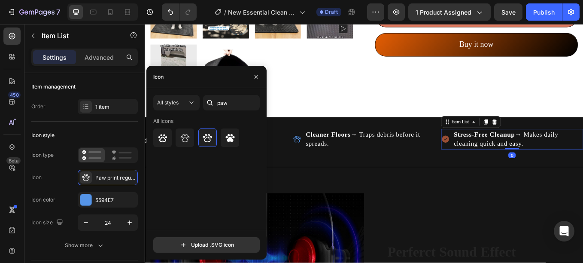
click at [494, 155] on icon at bounding box center [497, 159] width 9 height 9
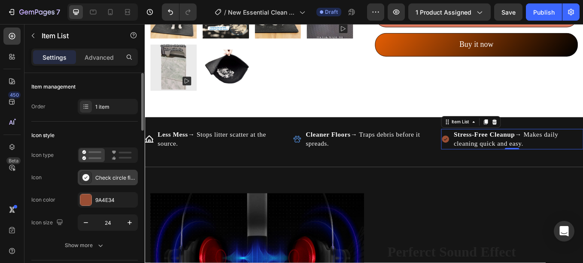
click at [84, 178] on icon at bounding box center [85, 177] width 7 height 7
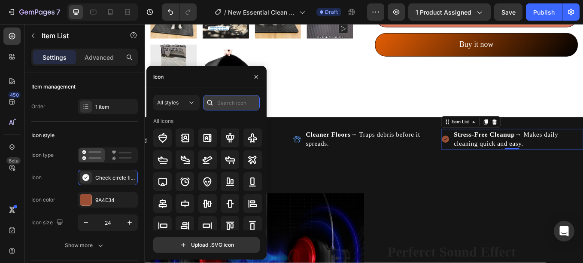
click at [237, 103] on input "text" at bounding box center [231, 102] width 57 height 15
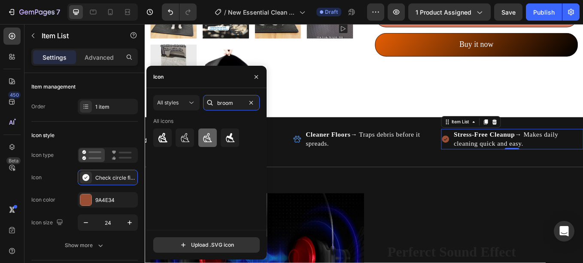
type input "broom"
click at [210, 140] on icon at bounding box center [207, 137] width 9 height 9
click at [223, 139] on div at bounding box center [230, 137] width 18 height 18
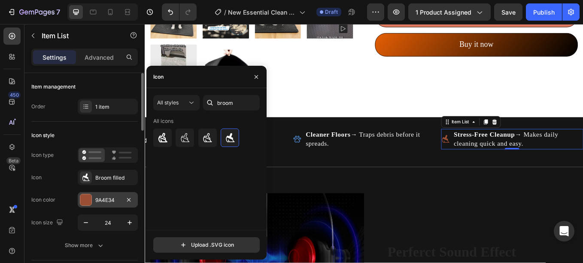
click at [91, 200] on div at bounding box center [86, 199] width 12 height 12
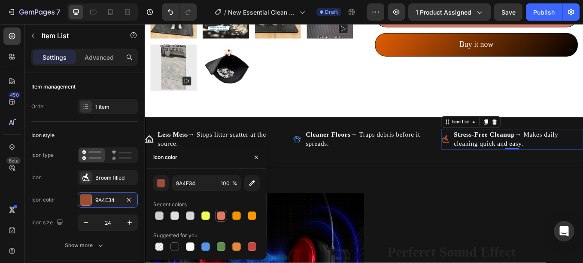
click at [218, 212] on div at bounding box center [221, 215] width 9 height 9
type input "E07A5F"
click at [260, 153] on button "button" at bounding box center [256, 157] width 14 height 14
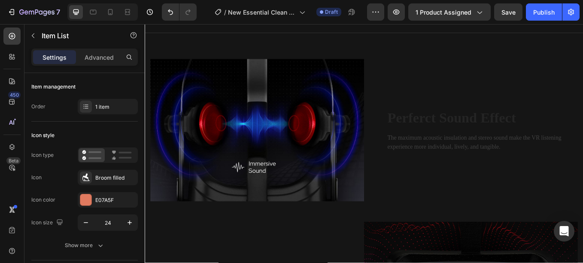
scroll to position [658, 0]
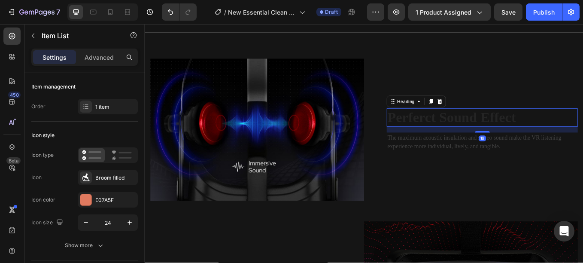
click at [456, 134] on p "Perferct Sound Effect" at bounding box center [540, 134] width 223 height 20
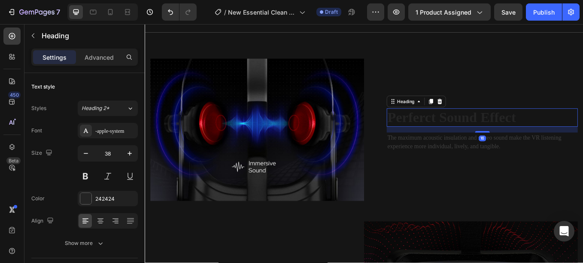
click at [456, 134] on p "Perferct Sound Effect" at bounding box center [540, 134] width 223 height 20
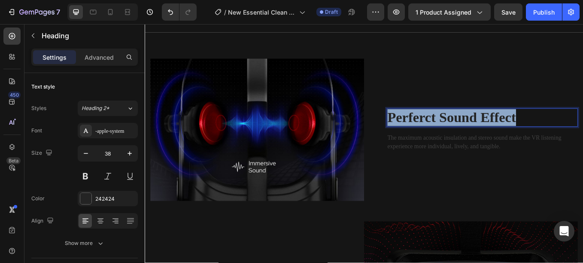
click at [456, 134] on p "Perferct Sound Effect" at bounding box center [540, 134] width 223 height 20
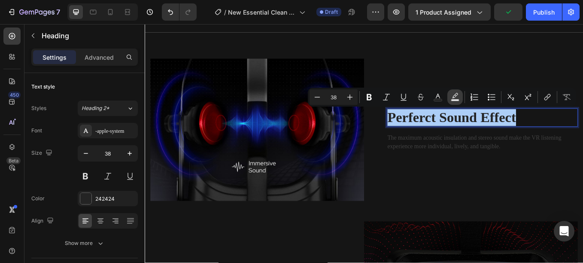
click at [458, 102] on button "Text Background Color" at bounding box center [454, 96] width 15 height 15
type input "000000"
type input "77"
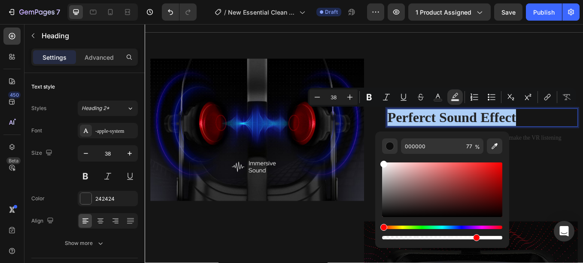
drag, startPoint x: 386, startPoint y: 176, endPoint x: 379, endPoint y: 156, distance: 21.4
click at [379, 156] on div "000000 77 %" at bounding box center [442, 185] width 134 height 109
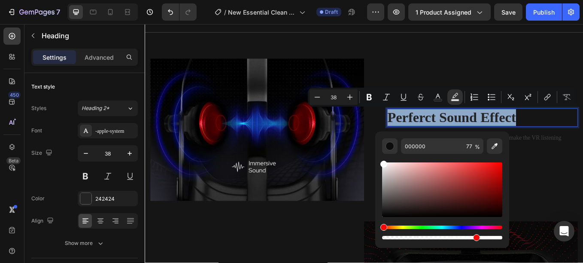
type input "FFFFFF"
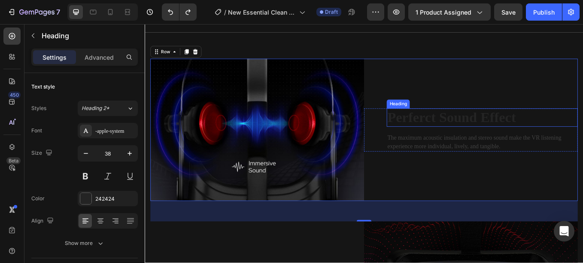
click at [474, 127] on p "Perferct Sound Effect" at bounding box center [540, 134] width 223 height 20
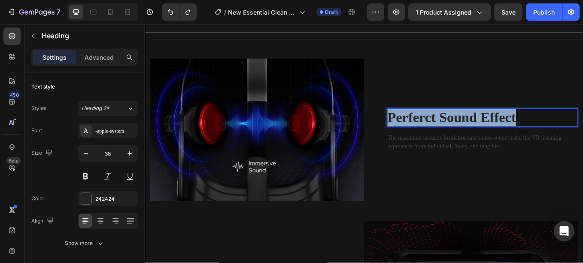
click at [474, 127] on p "Perferct Sound Effect" at bounding box center [540, 134] width 223 height 20
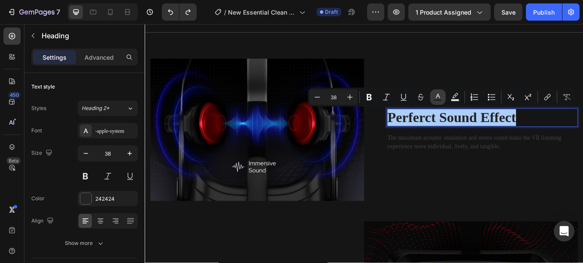
click at [438, 96] on icon "Editor contextual toolbar" at bounding box center [437, 96] width 4 height 5
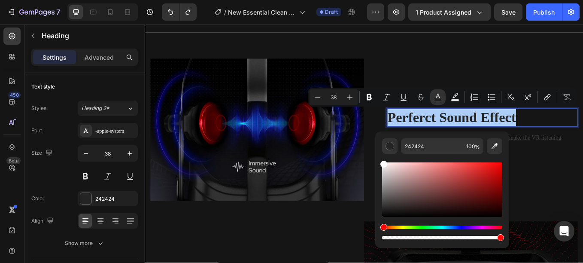
drag, startPoint x: 547, startPoint y: 195, endPoint x: 414, endPoint y: 176, distance: 134.3
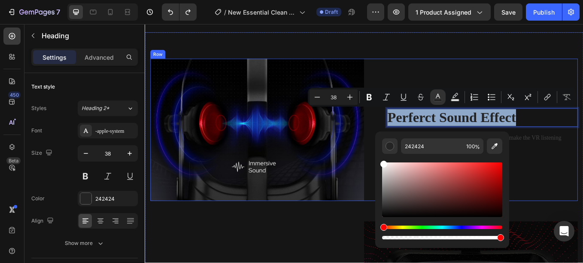
type input "FFFFFF"
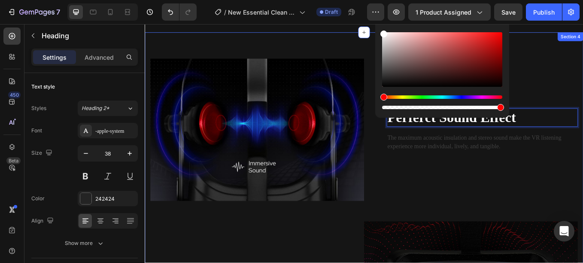
scroll to position [786, 0]
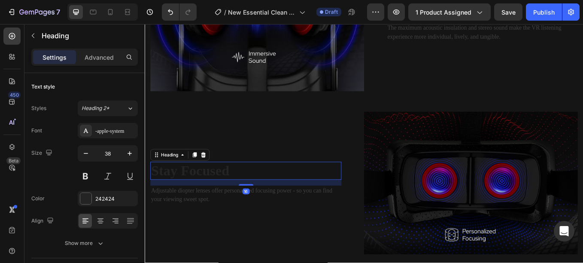
click at [214, 195] on p "Stay Focused" at bounding box center [263, 197] width 223 height 20
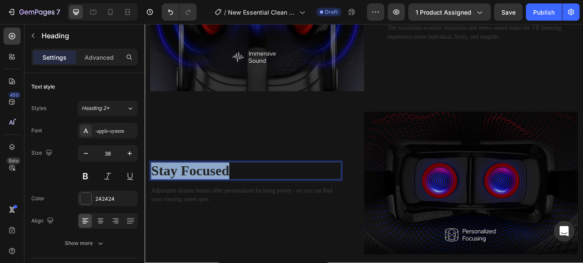
click at [214, 195] on p "Stay Focused" at bounding box center [263, 197] width 223 height 20
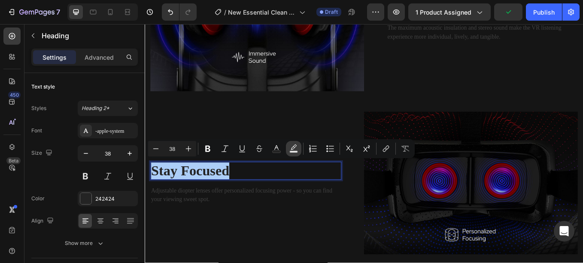
click at [296, 151] on rect "Editor contextual toolbar" at bounding box center [294, 152] width 8 height 2
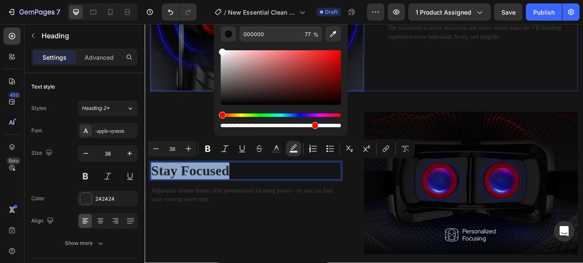
type input "FFFFFF"
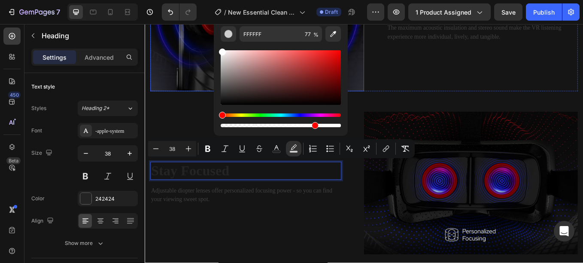
drag, startPoint x: 402, startPoint y: 91, endPoint x: 210, endPoint y: 27, distance: 203.0
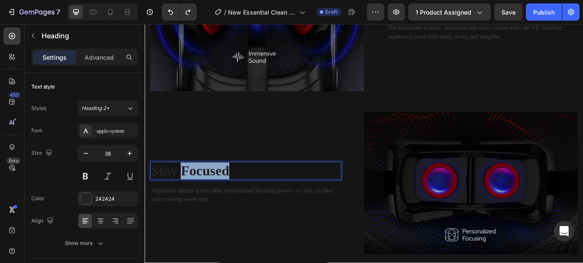
click at [221, 187] on p "Stay Focused" at bounding box center [263, 197] width 223 height 20
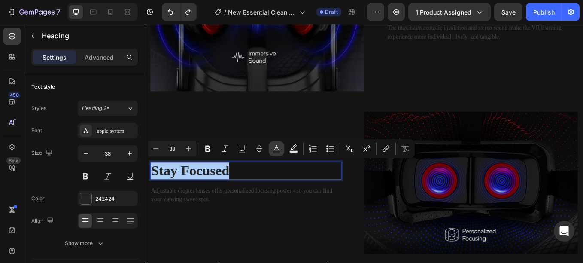
click at [277, 146] on icon "Editor contextual toolbar" at bounding box center [276, 147] width 4 height 5
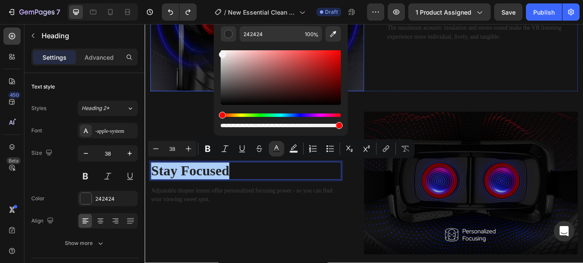
drag, startPoint x: 233, startPoint y: 76, endPoint x: 201, endPoint y: 23, distance: 62.5
click at [201, 0] on body "7 Version history / New Essential Clean Kit Page Draft Preview 1 product assign…" at bounding box center [291, 0] width 583 height 0
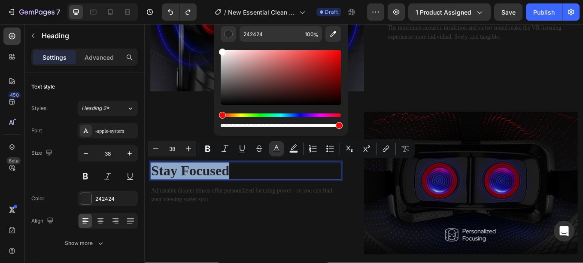
type input "FFFFFF"
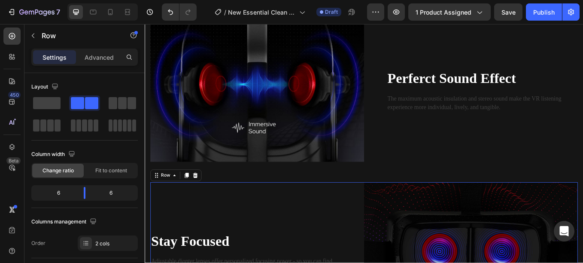
scroll to position [559, 0]
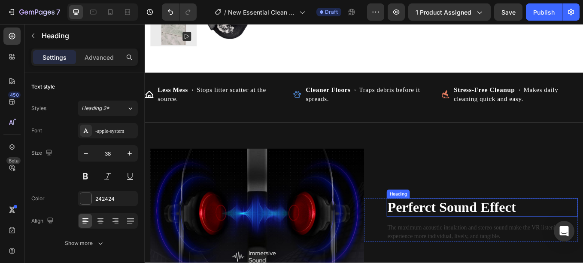
click at [470, 234] on span "Perferct Sound Effect" at bounding box center [504, 239] width 151 height 18
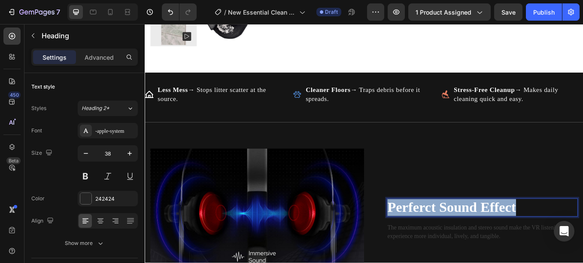
click at [470, 234] on span "Perferct Sound Effect" at bounding box center [504, 239] width 151 height 18
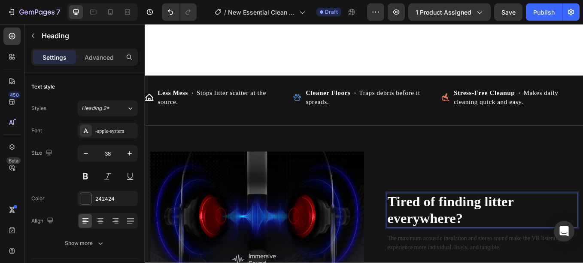
scroll to position [647, 0]
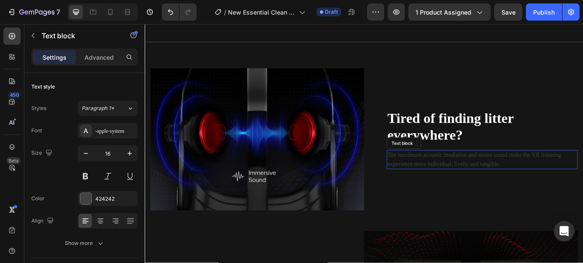
click at [446, 174] on p "The maximum acoustic insulation and stereo sound make the VR listening experien…" at bounding box center [540, 183] width 223 height 21
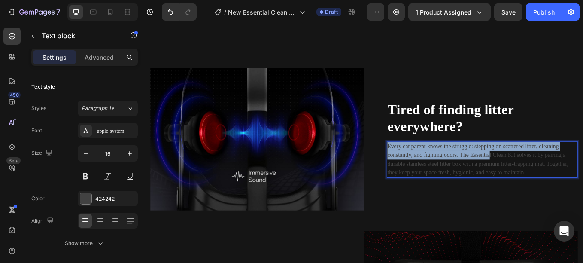
scroll to position [636, 0]
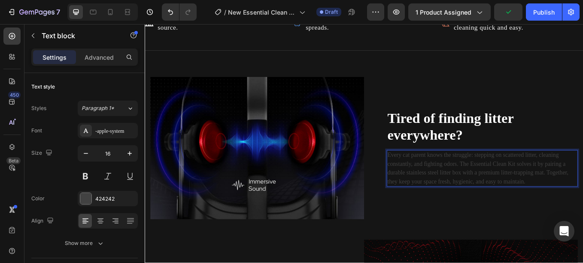
click at [445, 180] on p "Every cat parent knows the struggle: stepping on scattered litter, cleaning con…" at bounding box center [540, 193] width 223 height 41
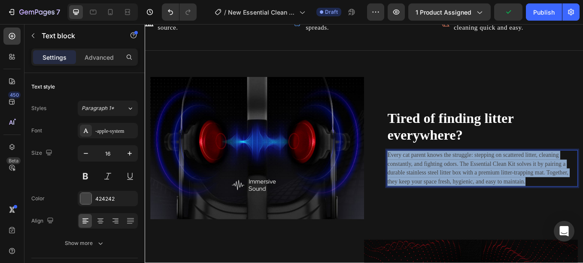
click at [445, 180] on p "Every cat parent knows the struggle: stepping on scattered litter, cleaning con…" at bounding box center [540, 193] width 223 height 41
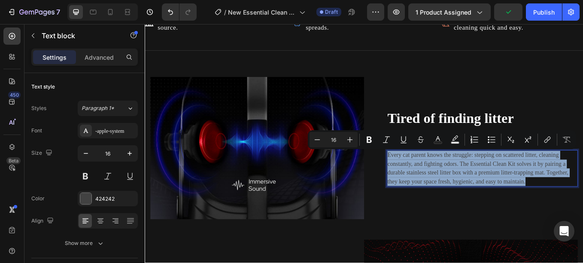
click at [445, 180] on p "Every cat parent knows the struggle: stepping on scattered litter, cleaning con…" at bounding box center [540, 193] width 223 height 41
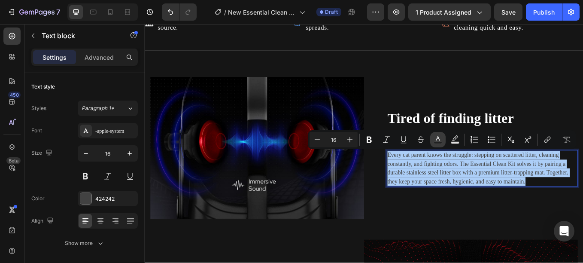
click at [437, 132] on button "Text Color" at bounding box center [437, 139] width 15 height 15
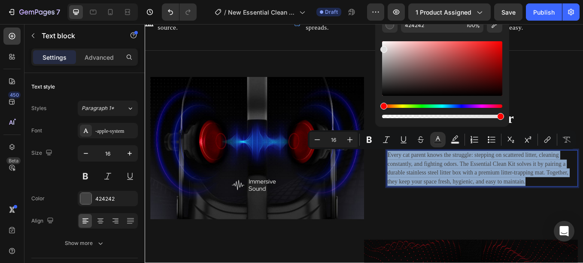
type input "E0E0E0"
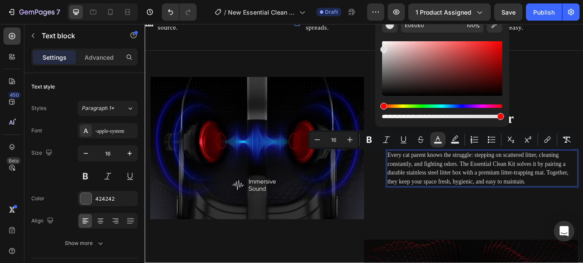
drag, startPoint x: 398, startPoint y: 63, endPoint x: 379, endPoint y: 48, distance: 24.5
click at [379, 48] on div "E0E0E0 100 %" at bounding box center [442, 64] width 134 height 109
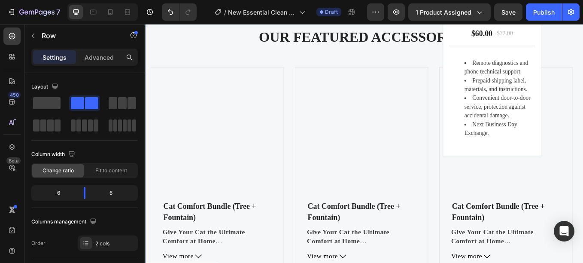
scroll to position [2251, 0]
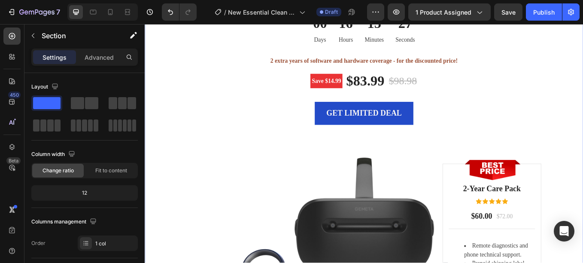
scroll to position [2007, 0]
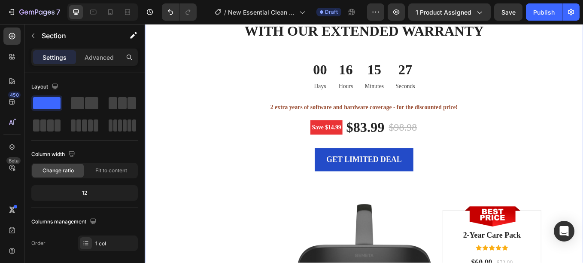
click at [288, 212] on div "LIMITED TIME DEAL Text block PLAY WORRY-FREE WITH OUR EXTENDED WARRANTY Heading…" at bounding box center [402, 214] width 502 height 455
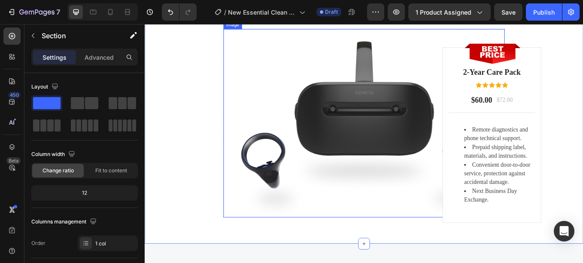
scroll to position [2152, 0]
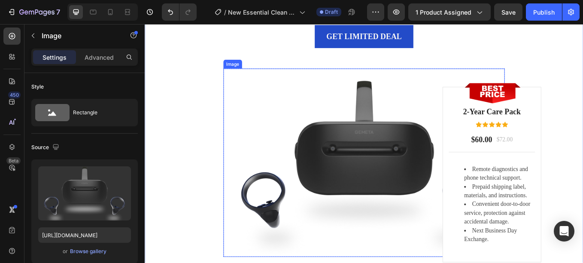
click at [338, 152] on img at bounding box center [402, 186] width 330 height 221
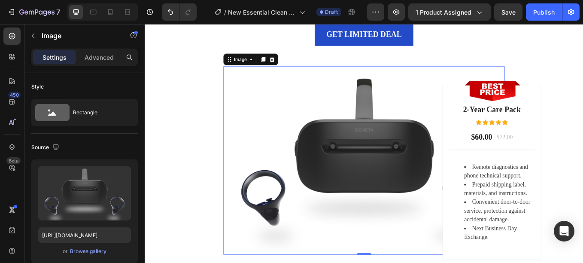
scroll to position [2190, 0]
